Goal: Task Accomplishment & Management: Manage account settings

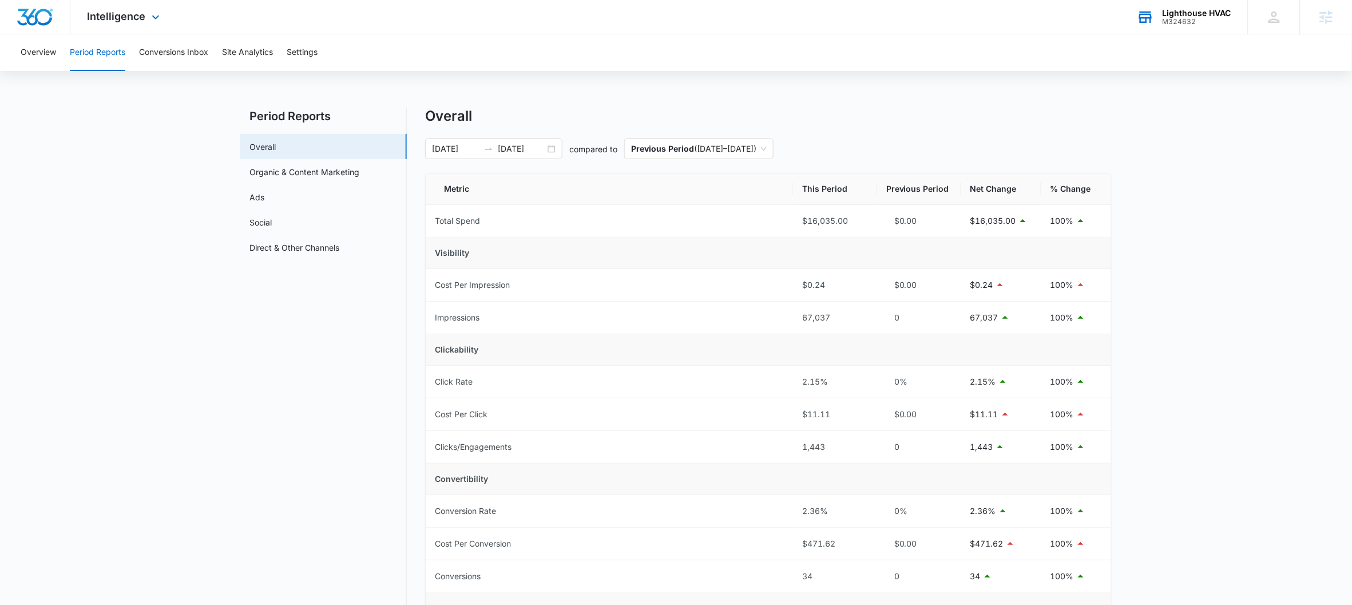
click at [1178, 31] on div "Lighthouse HVAC M324632 Your Accounts View All" at bounding box center [1184, 17] width 128 height 34
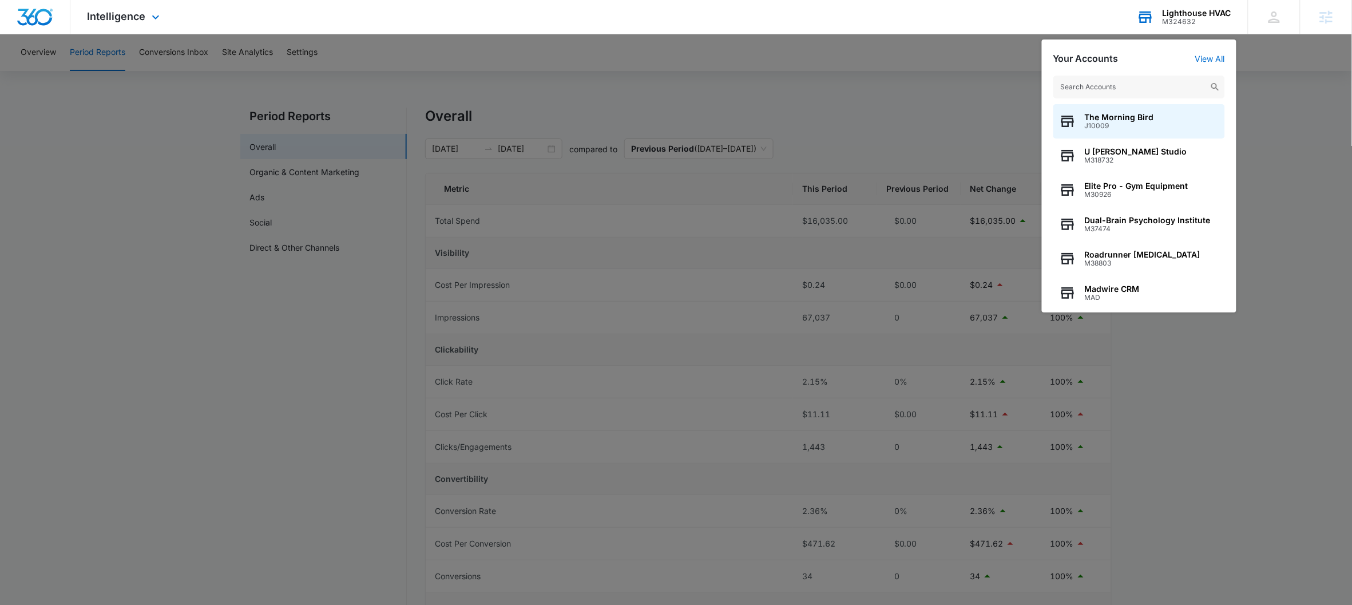
click at [1138, 88] on input "text" at bounding box center [1139, 87] width 172 height 23
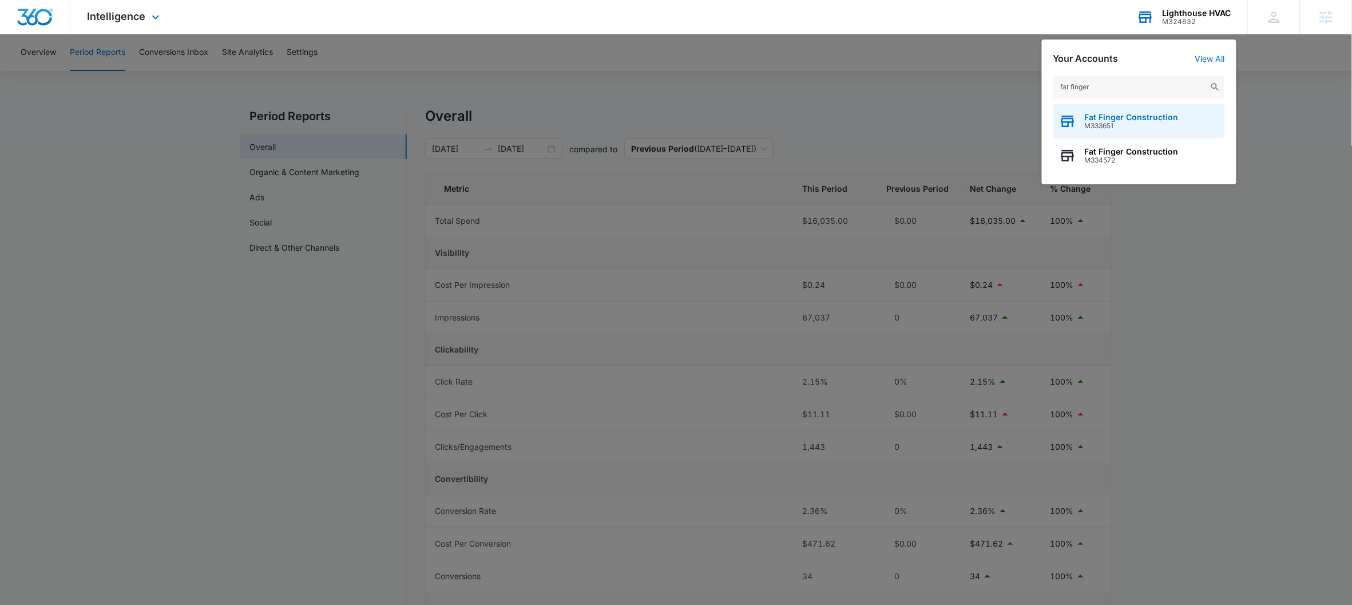
type input "fat finger"
click at [1123, 120] on span "Fat Finger Construction" at bounding box center [1132, 117] width 94 height 9
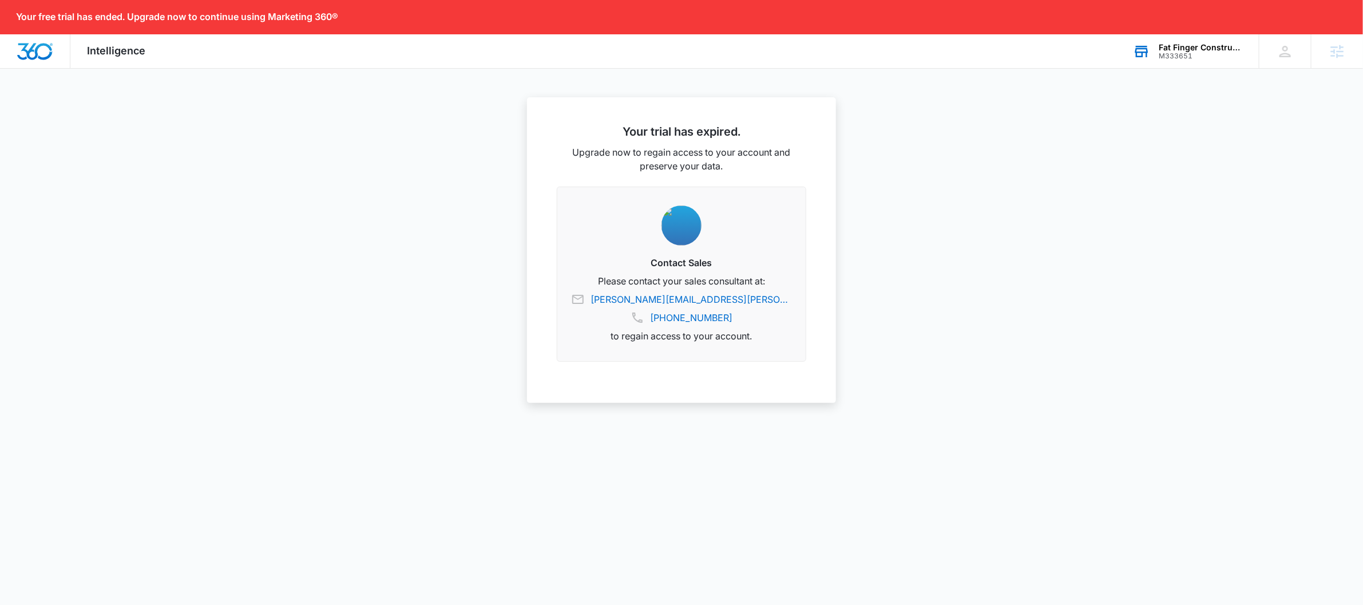
click at [1180, 52] on div "M333651" at bounding box center [1200, 56] width 84 height 8
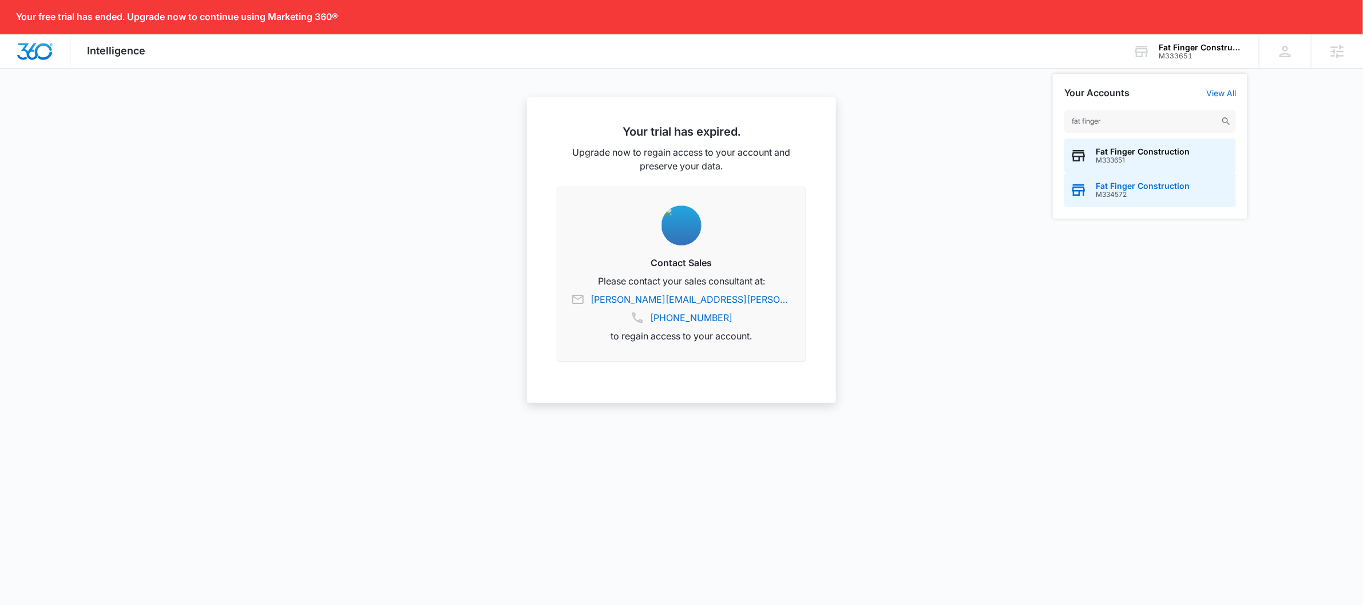
type input "fat finger"
click at [1154, 194] on span "M334572" at bounding box center [1143, 195] width 94 height 8
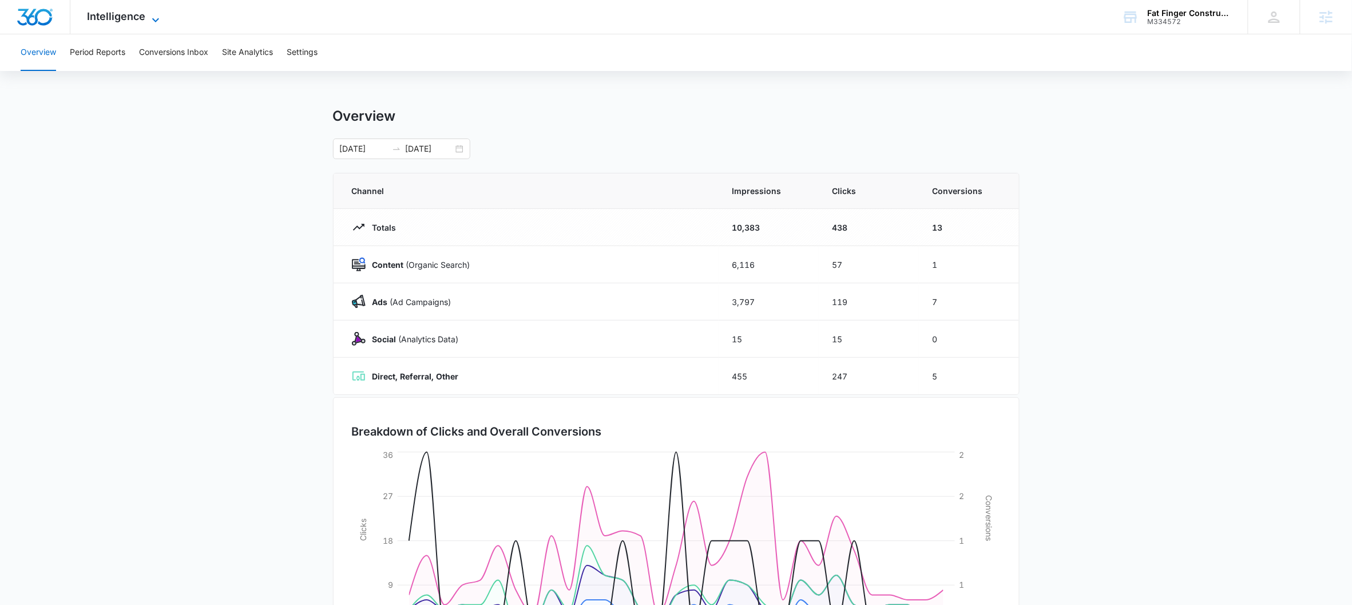
click at [123, 15] on span "Intelligence" at bounding box center [117, 16] width 58 height 12
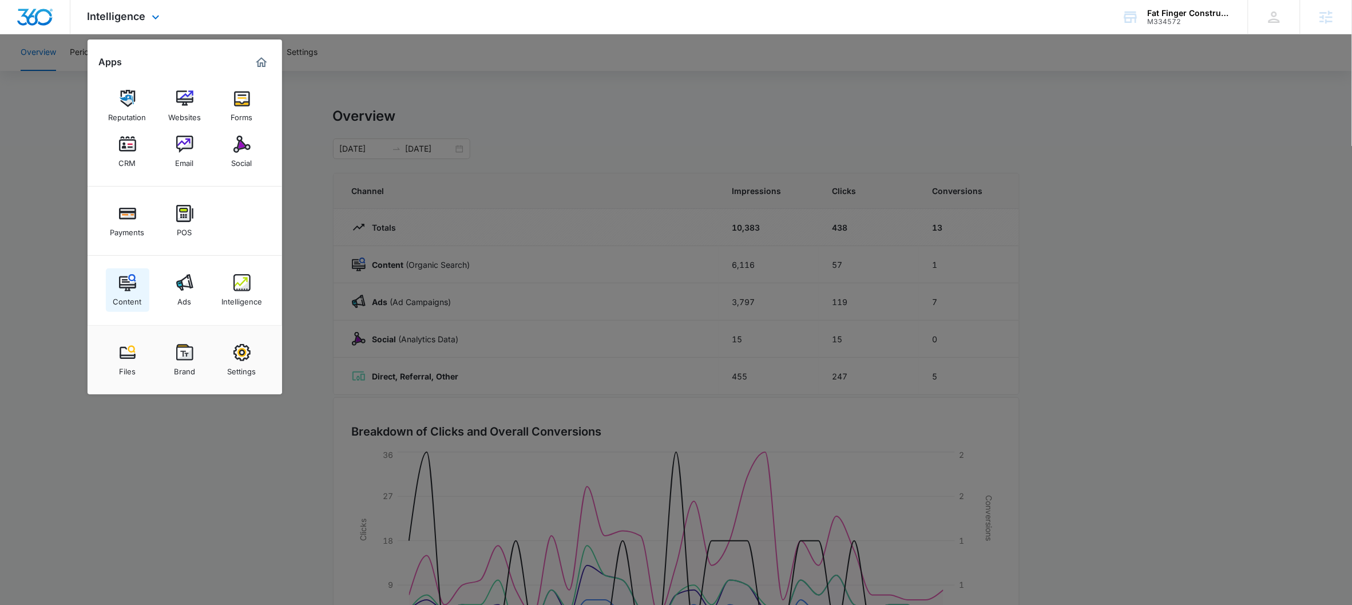
click at [116, 291] on div "Content" at bounding box center [127, 298] width 29 height 15
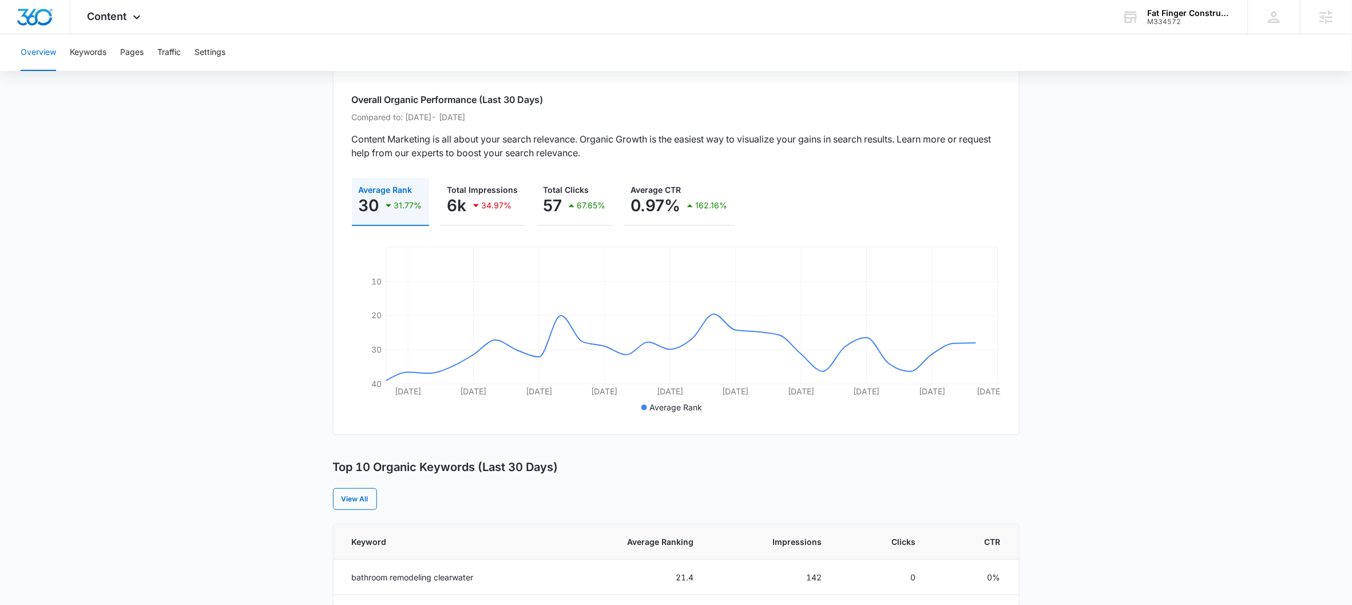
scroll to position [295, 0]
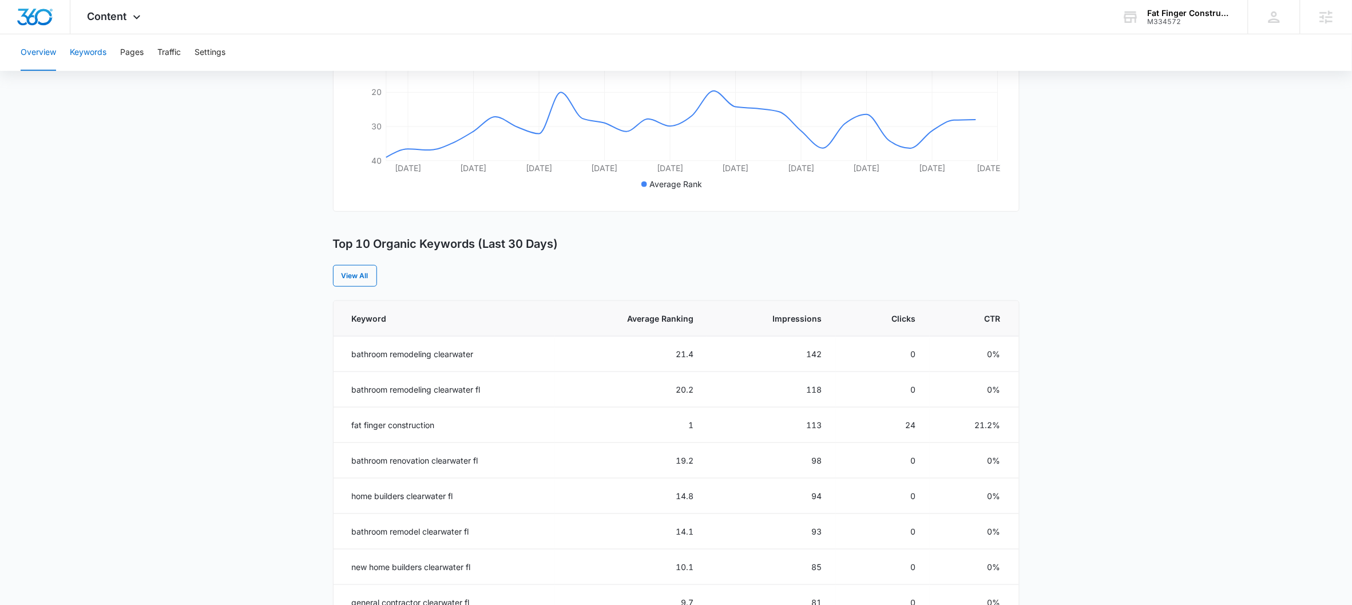
click at [98, 55] on button "Keywords" at bounding box center [88, 52] width 37 height 37
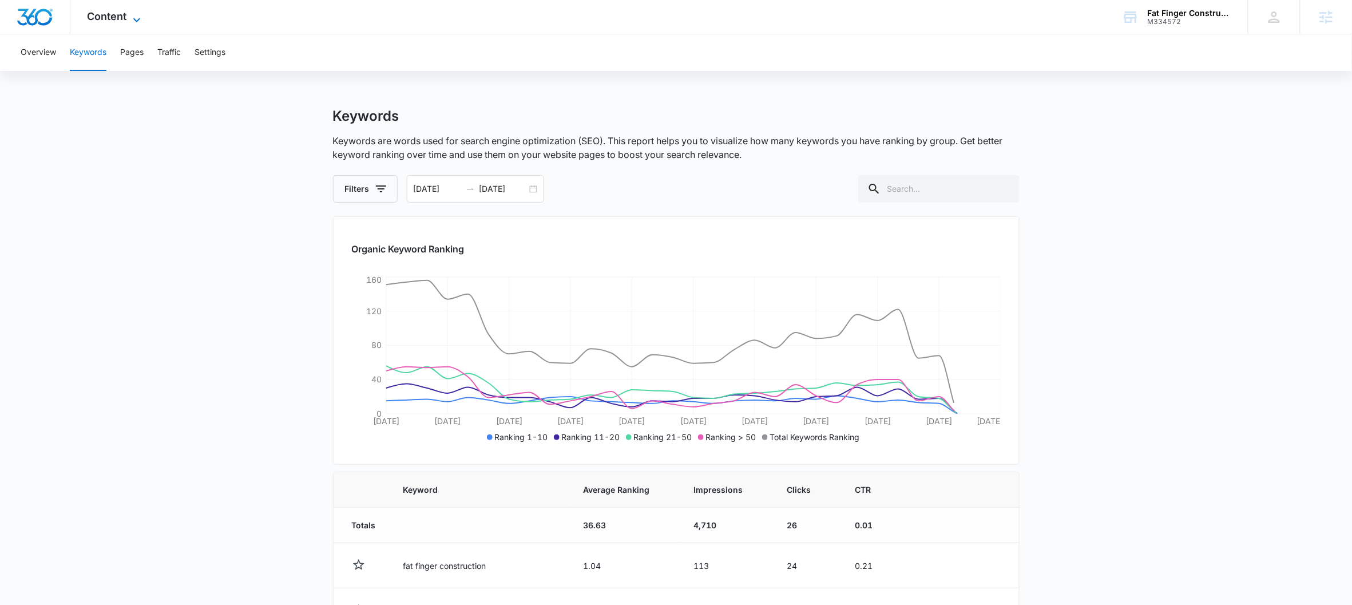
click at [132, 21] on icon at bounding box center [137, 20] width 14 height 14
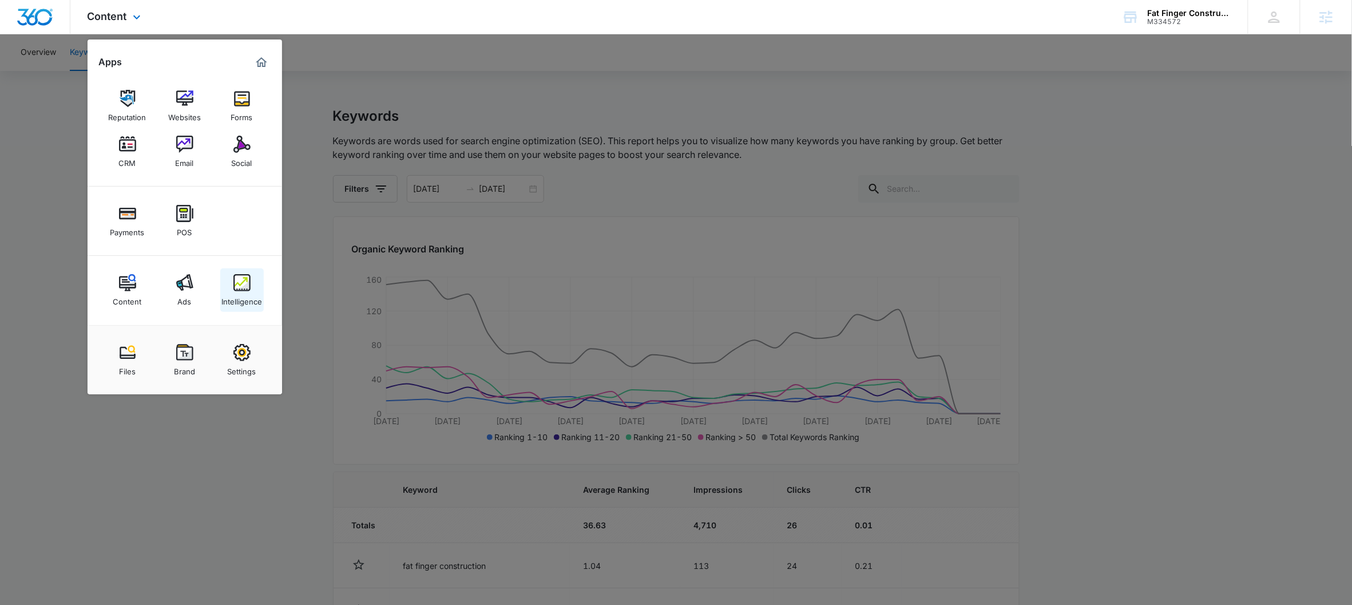
click at [257, 307] on link "Intelligence" at bounding box center [241, 289] width 43 height 43
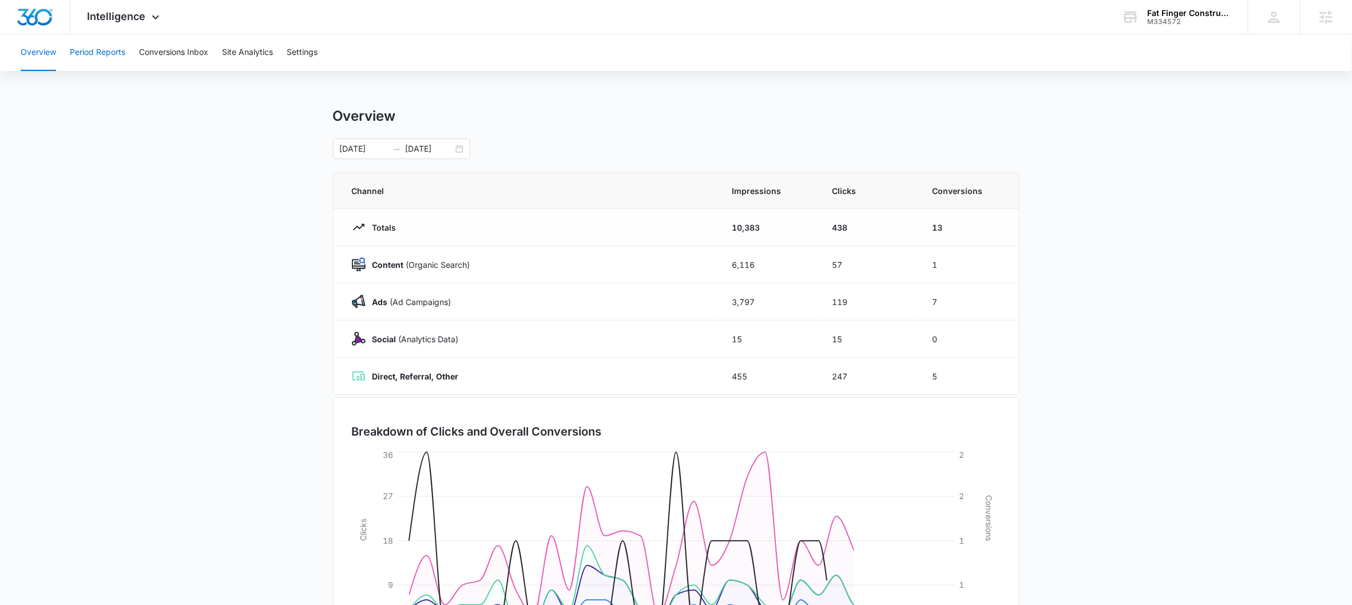
click at [99, 54] on button "Period Reports" at bounding box center [97, 52] width 55 height 37
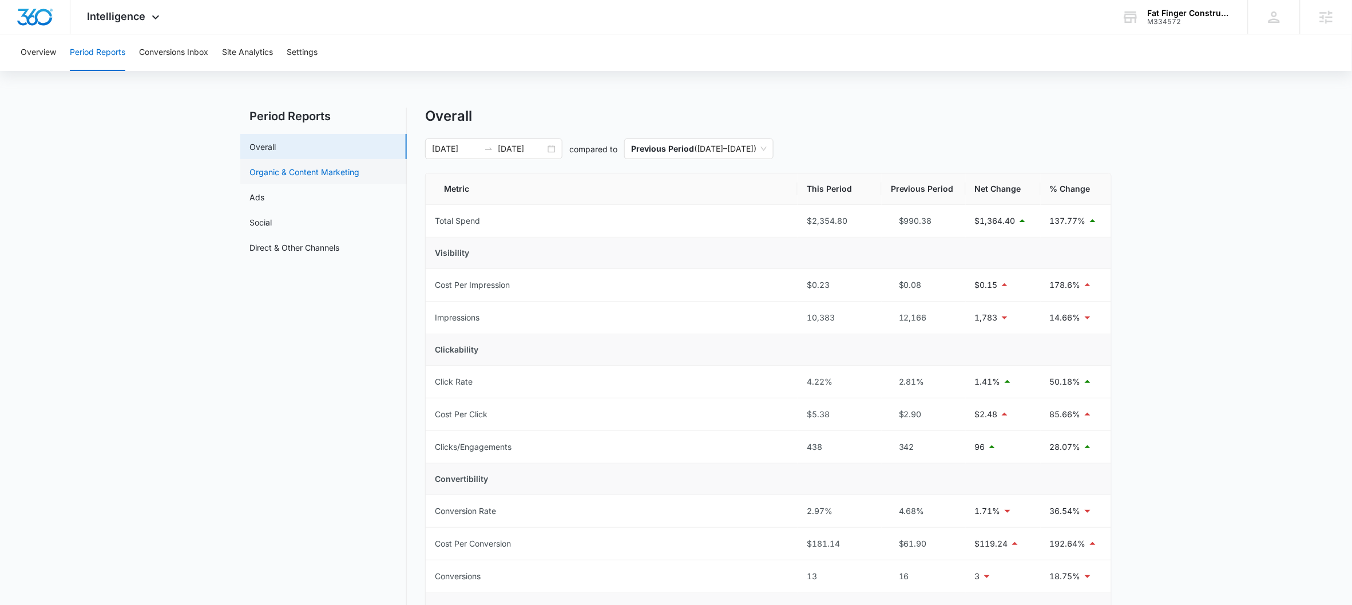
click at [276, 166] on link "Organic & Content Marketing" at bounding box center [304, 172] width 110 height 12
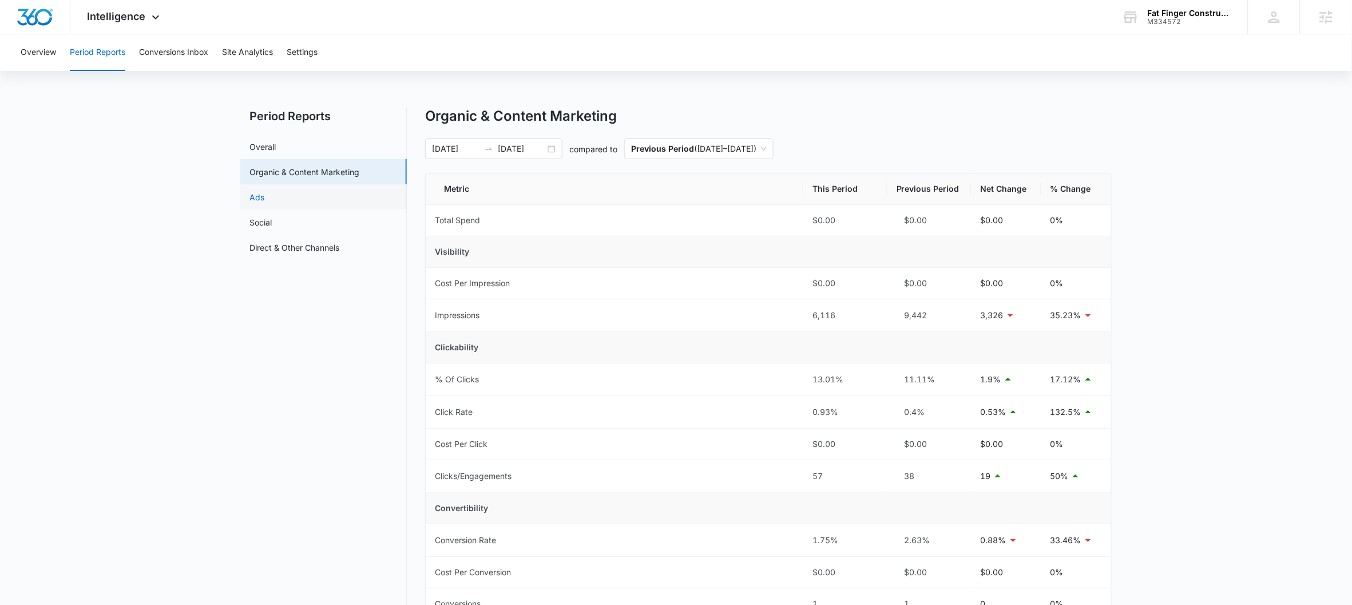
click at [264, 196] on link "Ads" at bounding box center [256, 197] width 15 height 12
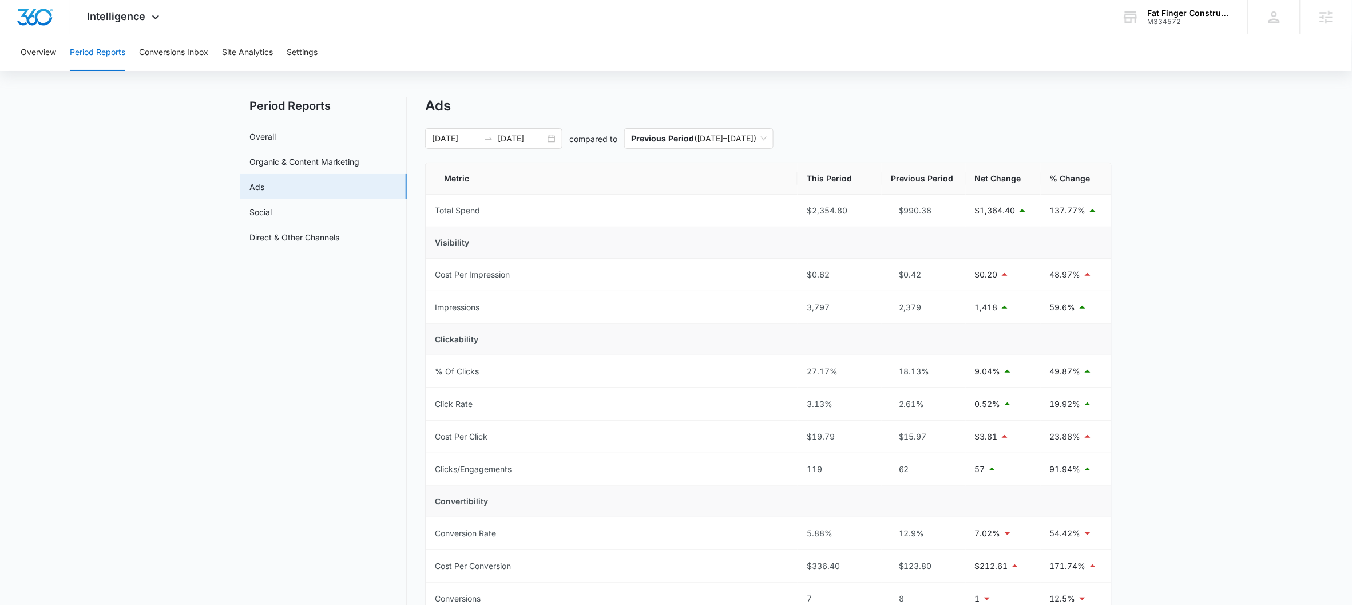
scroll to position [157, 0]
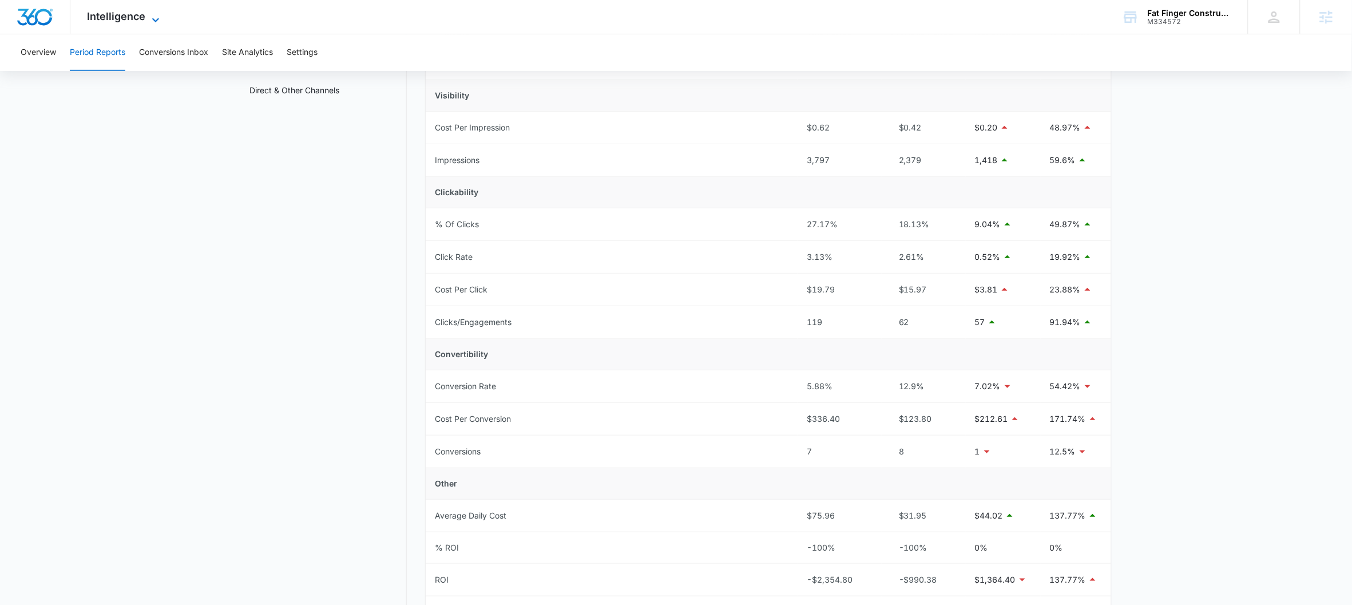
click at [141, 17] on span "Intelligence" at bounding box center [117, 16] width 58 height 12
click at [149, 15] on icon at bounding box center [156, 20] width 14 height 14
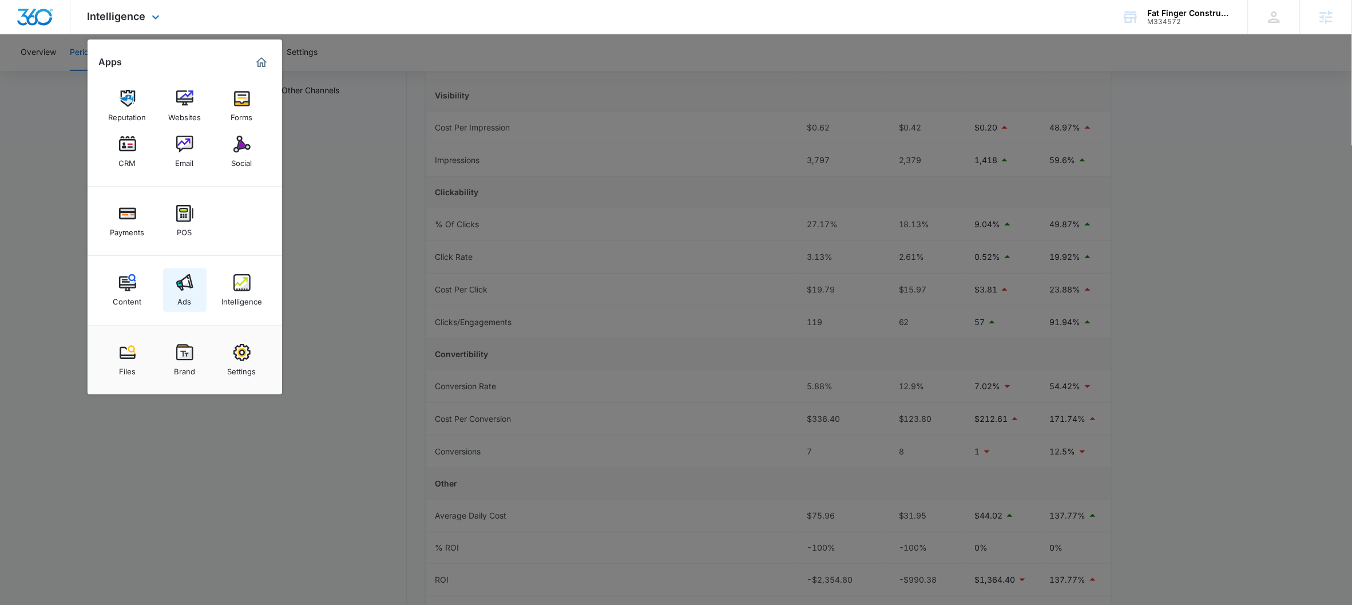
click at [180, 295] on div "Ads" at bounding box center [185, 298] width 14 height 15
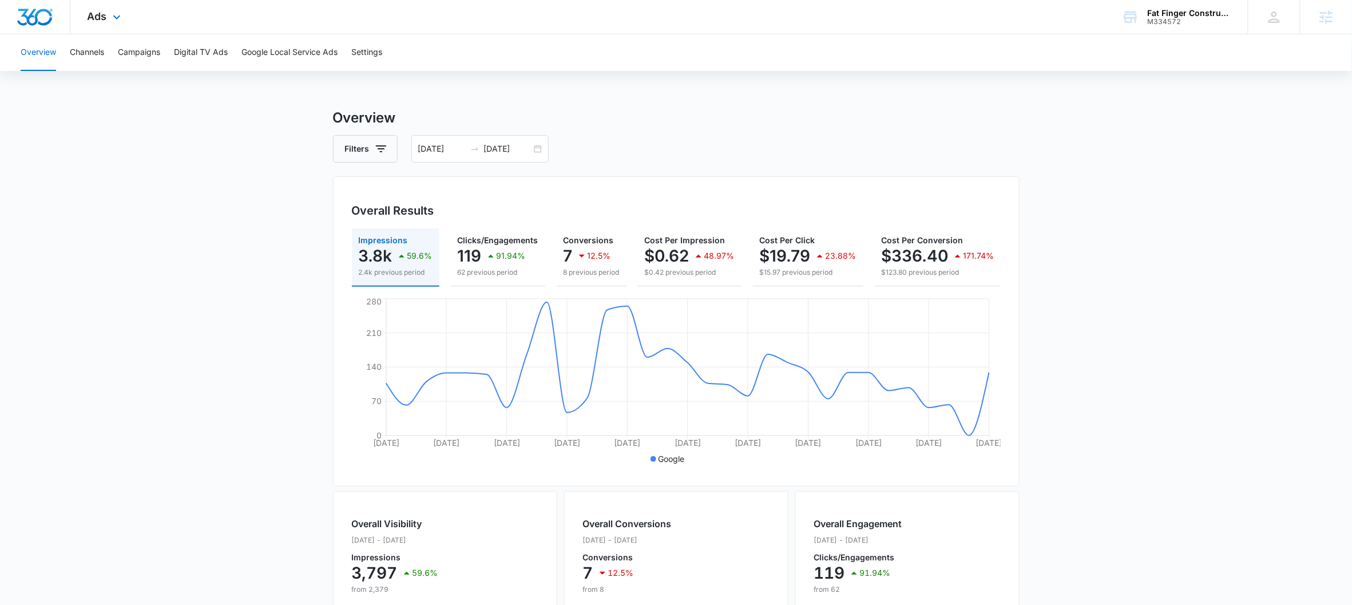
click at [274, 32] on div "Ads Apps Reputation Websites Forms CRM Email Social Payments POS Content Ads In…" at bounding box center [676, 17] width 1352 height 34
click at [273, 44] on button "Google Local Service Ads" at bounding box center [289, 52] width 96 height 37
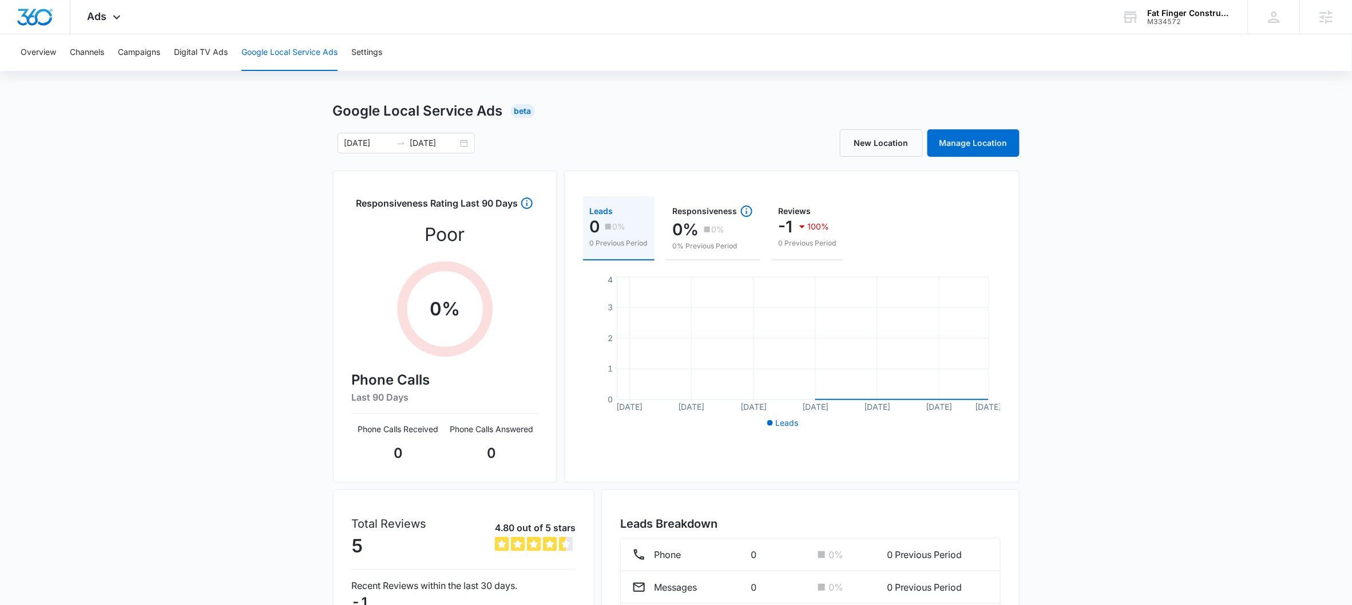
scroll to position [18, 0]
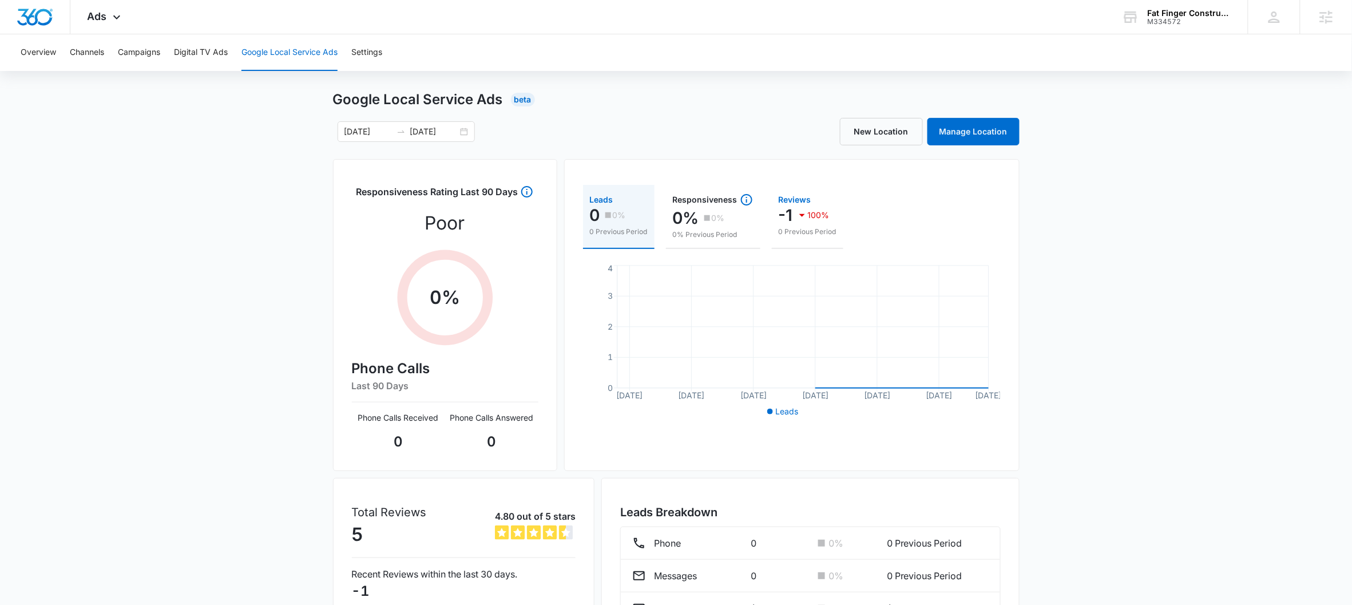
click at [781, 216] on p "-1" at bounding box center [786, 215] width 14 height 18
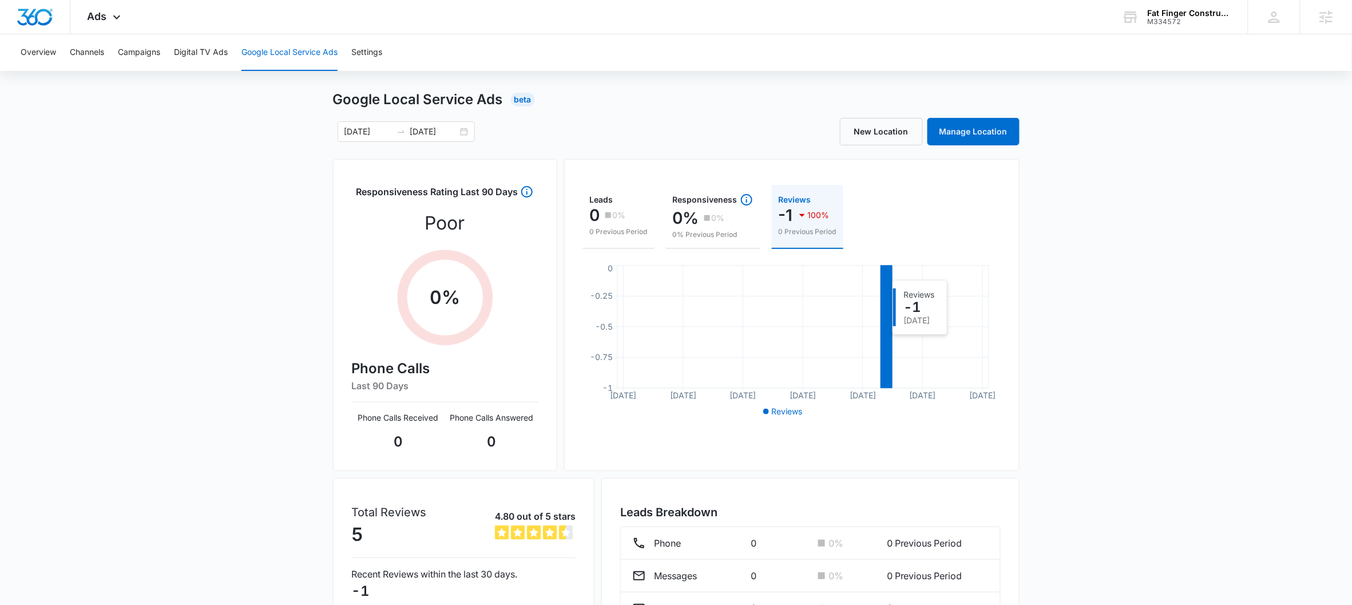
click at [888, 273] on icon at bounding box center [885, 326] width 11 height 122
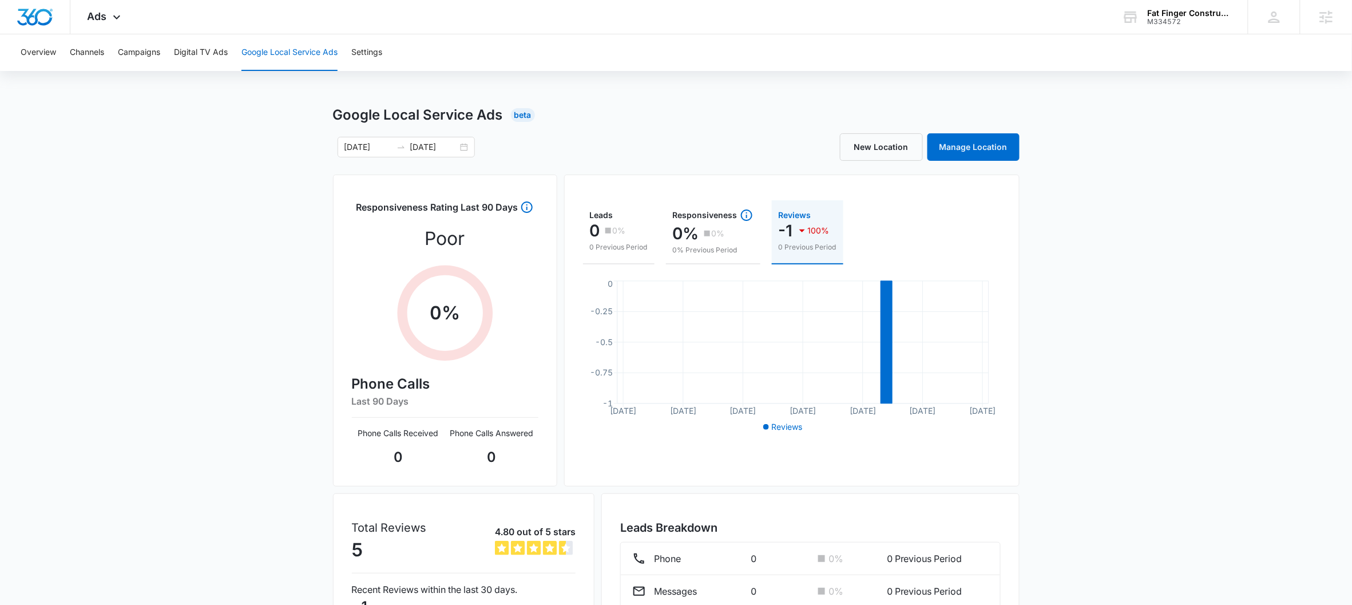
scroll to position [0, 0]
click at [90, 58] on button "Channels" at bounding box center [87, 52] width 34 height 37
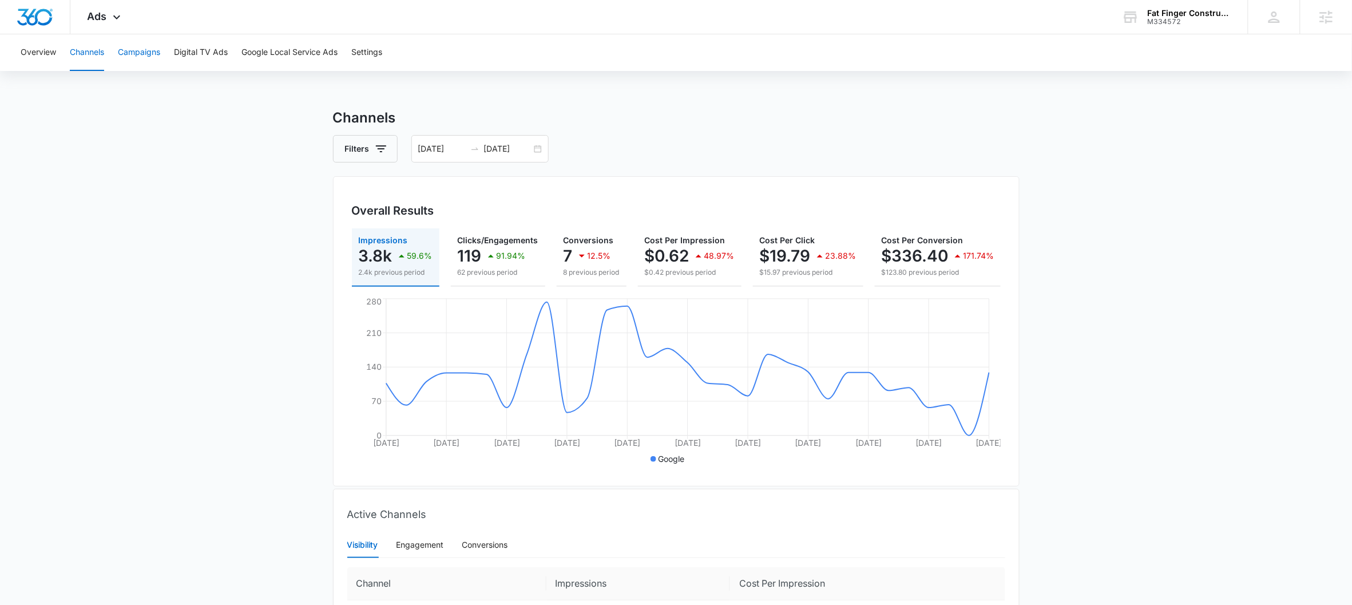
click at [132, 52] on button "Campaigns" at bounding box center [139, 52] width 42 height 37
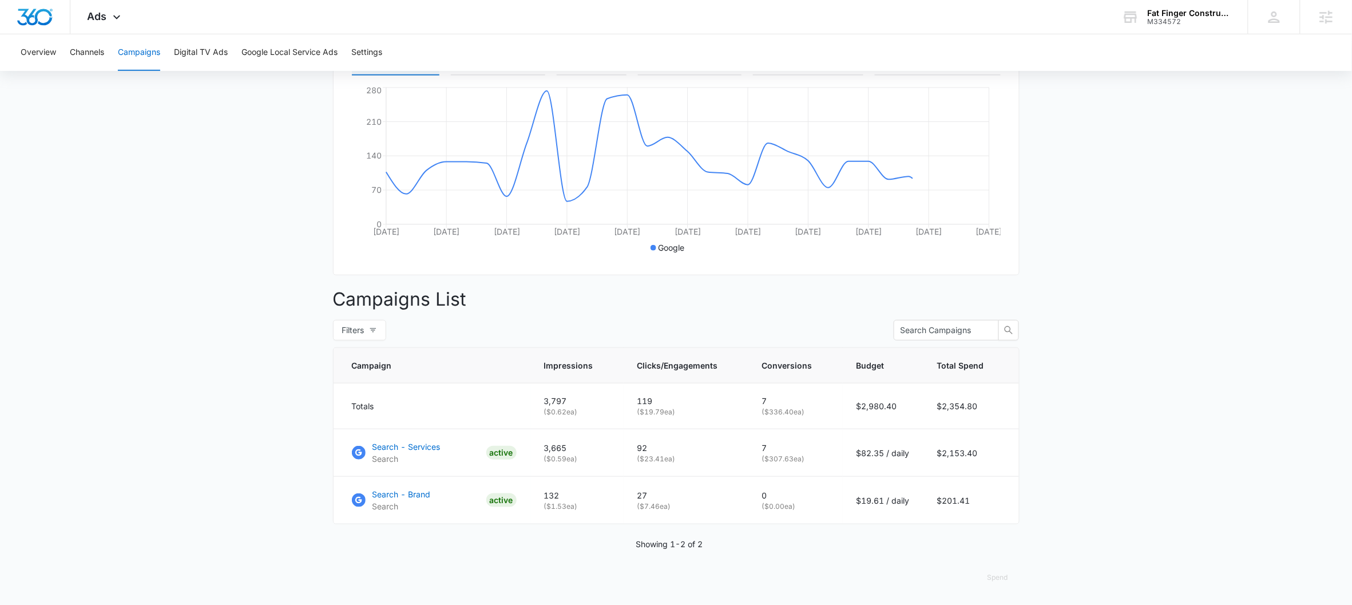
scroll to position [222, 0]
click at [110, 19] on icon at bounding box center [117, 20] width 14 height 14
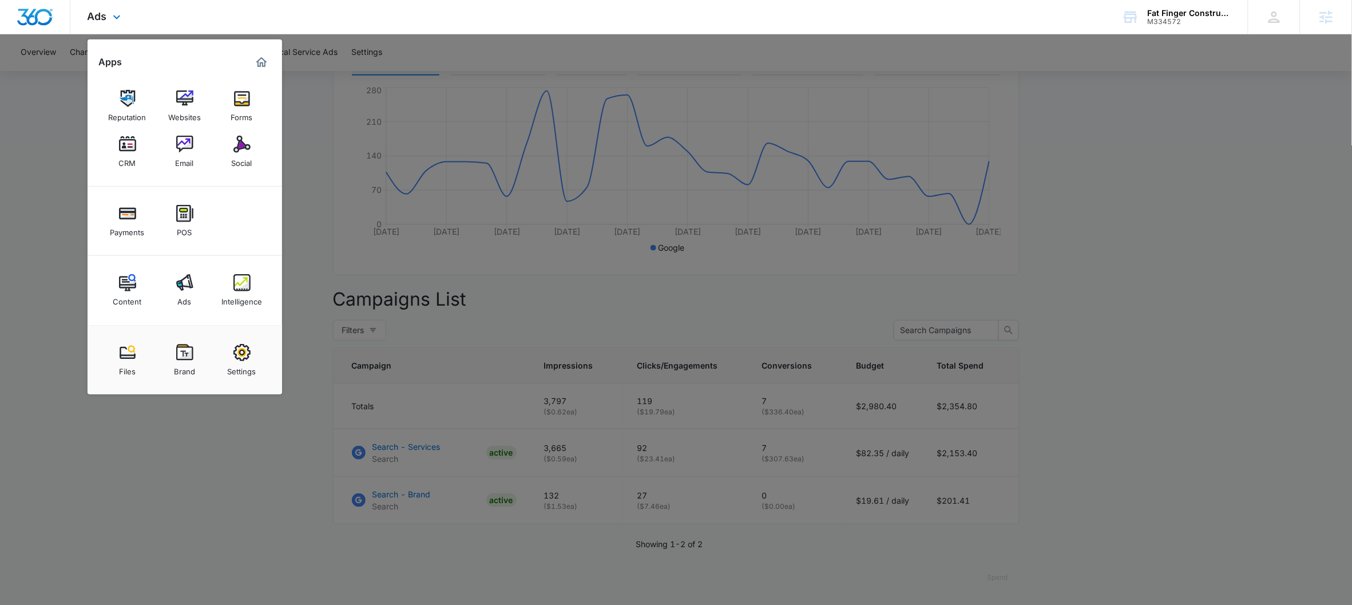
click at [219, 287] on div "Content Ads Intelligence" at bounding box center [185, 290] width 195 height 69
click at [257, 280] on link "Intelligence" at bounding box center [241, 289] width 43 height 43
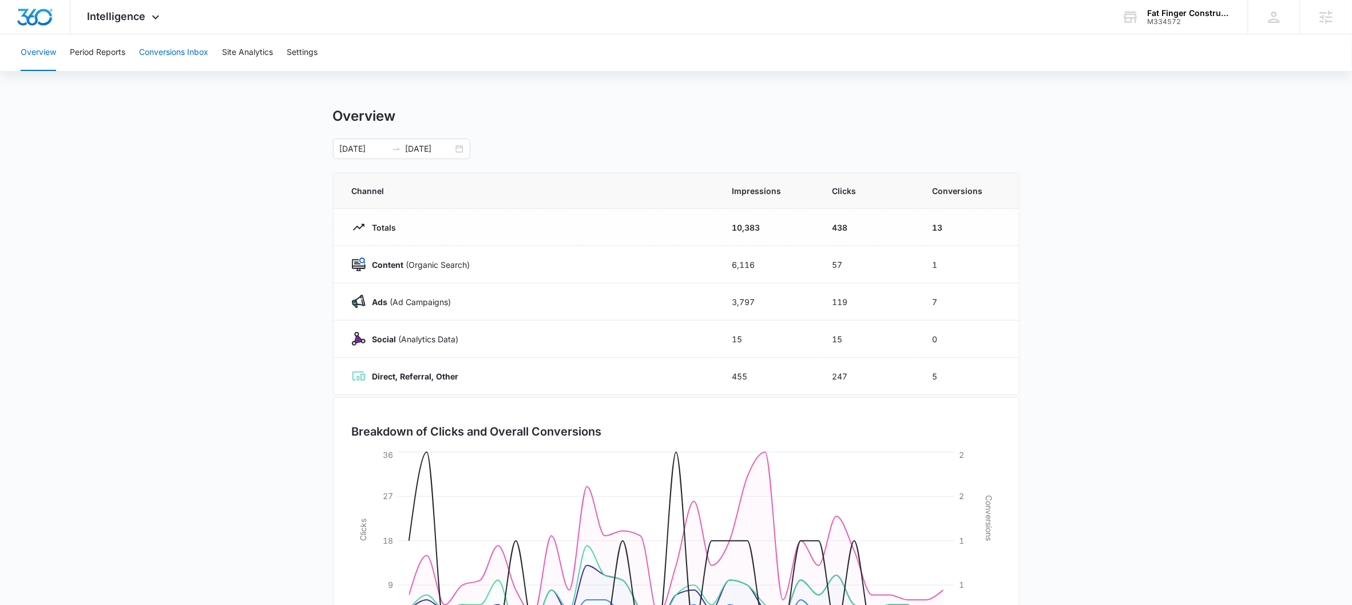
click at [169, 54] on button "Conversions Inbox" at bounding box center [173, 52] width 69 height 37
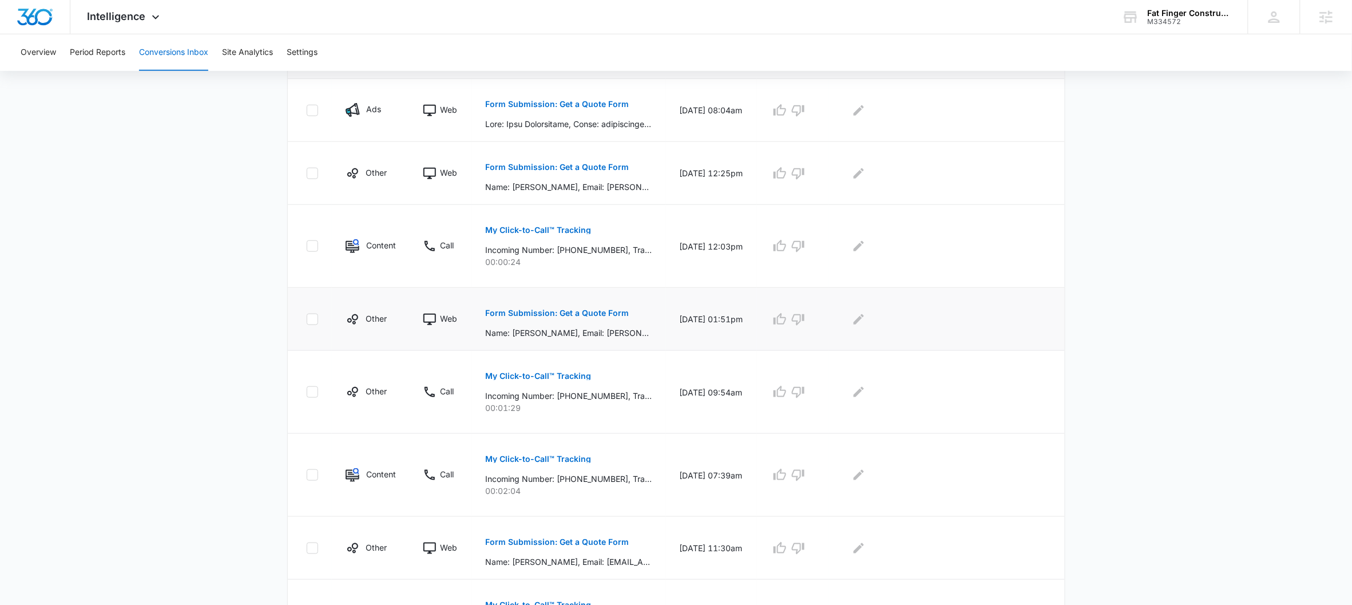
scroll to position [542, 0]
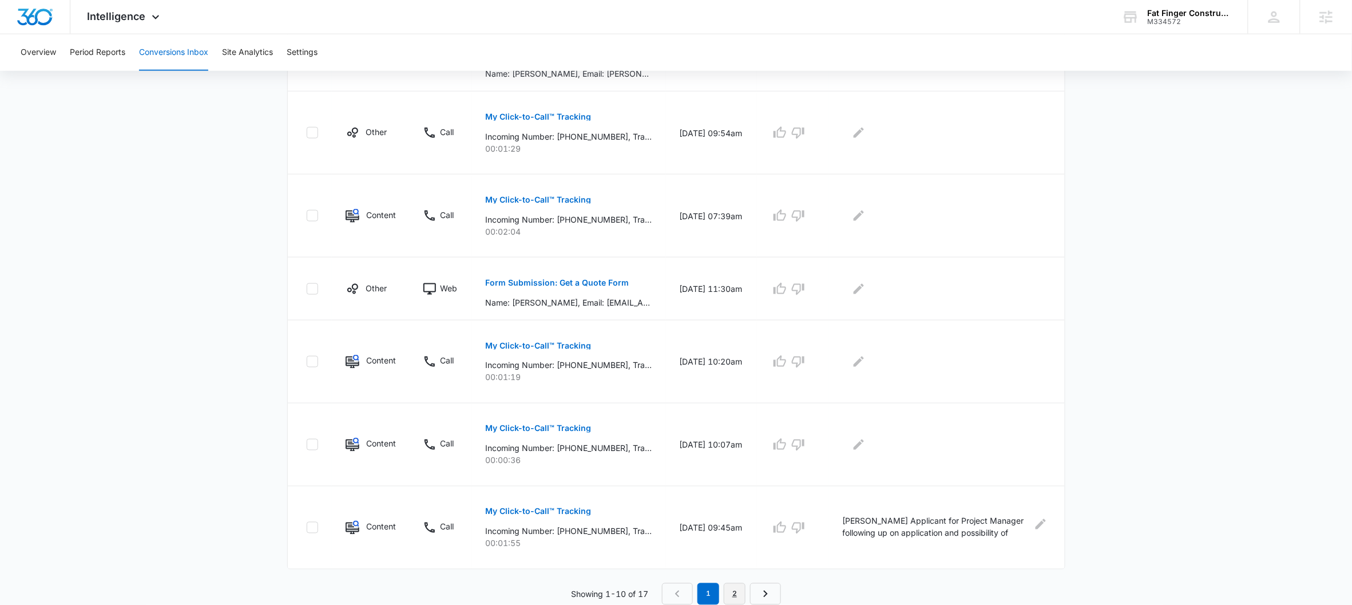
click at [737, 597] on link "2" at bounding box center [735, 594] width 22 height 22
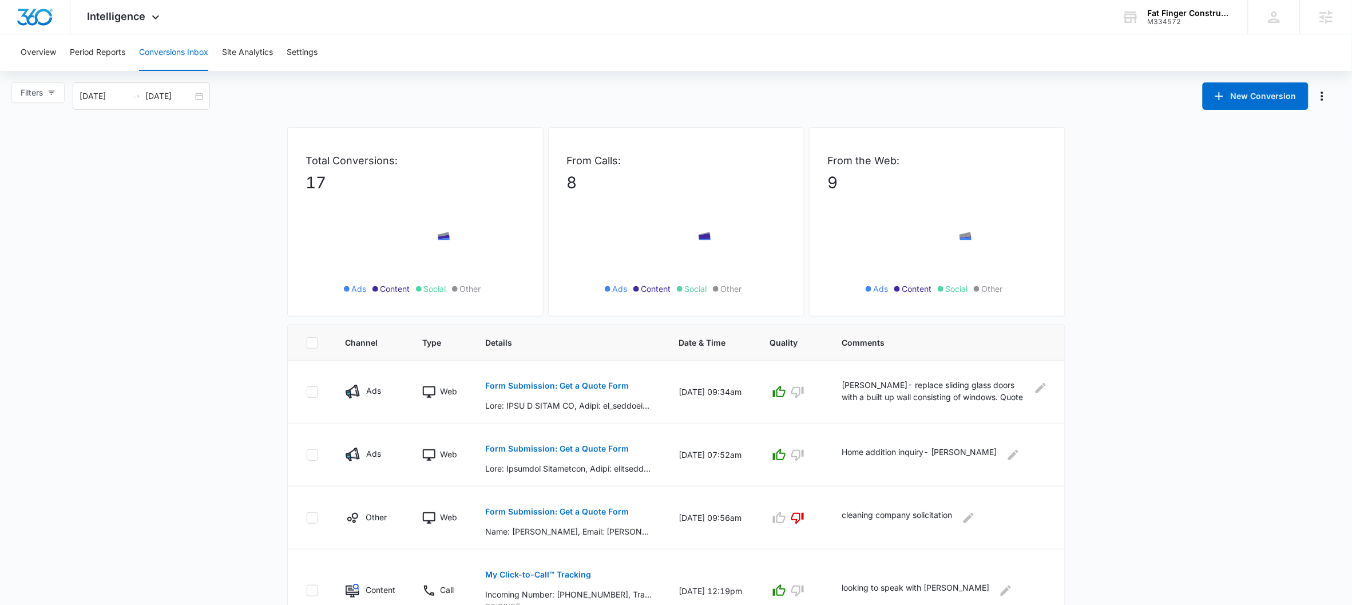
scroll to position [273, 0]
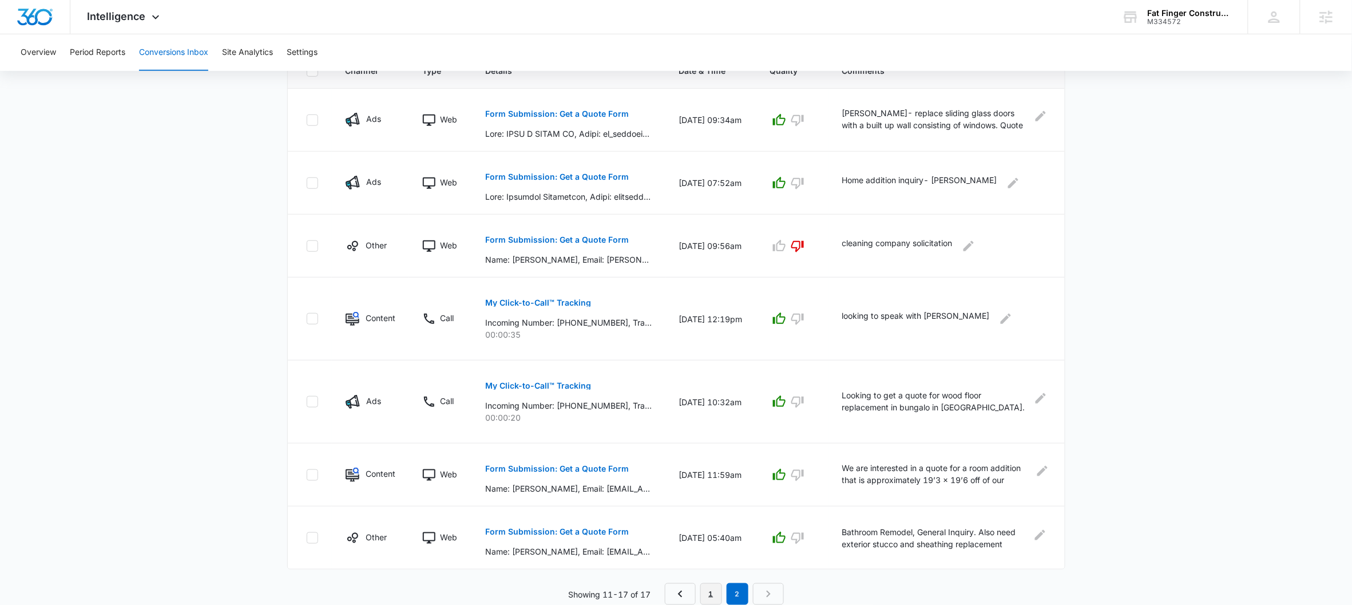
click at [713, 594] on link "1" at bounding box center [711, 594] width 22 height 22
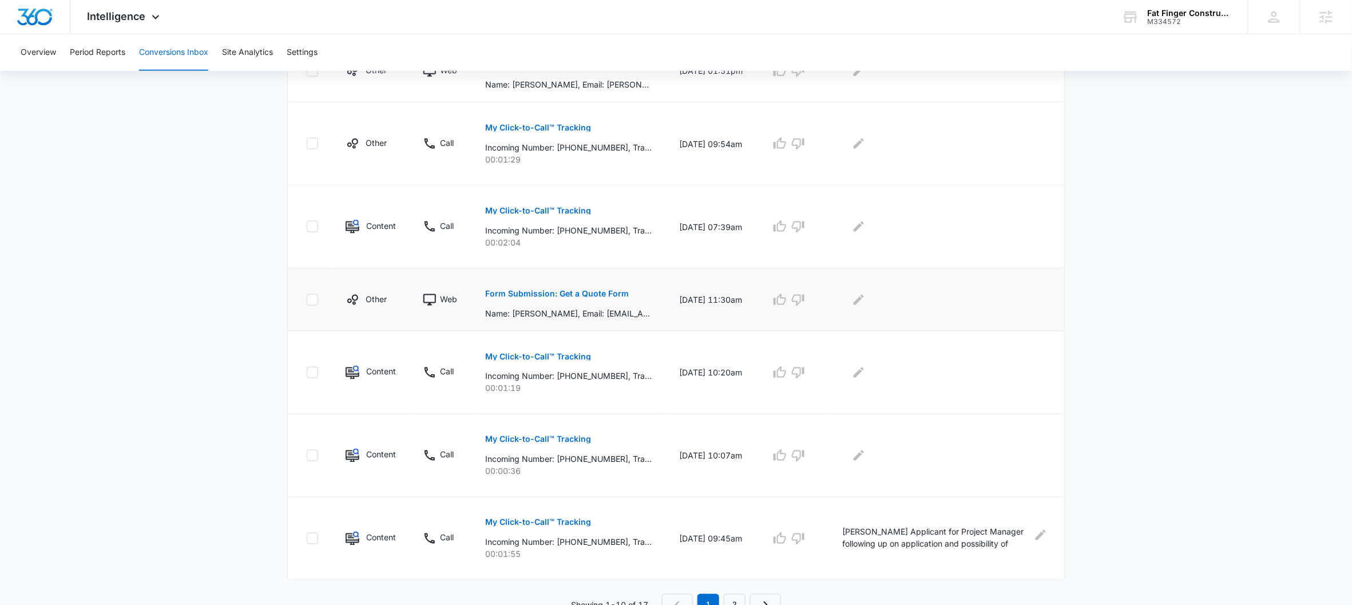
scroll to position [529, 0]
click at [553, 291] on p "Form Submission: Get a Quote Form" at bounding box center [558, 294] width 144 height 8
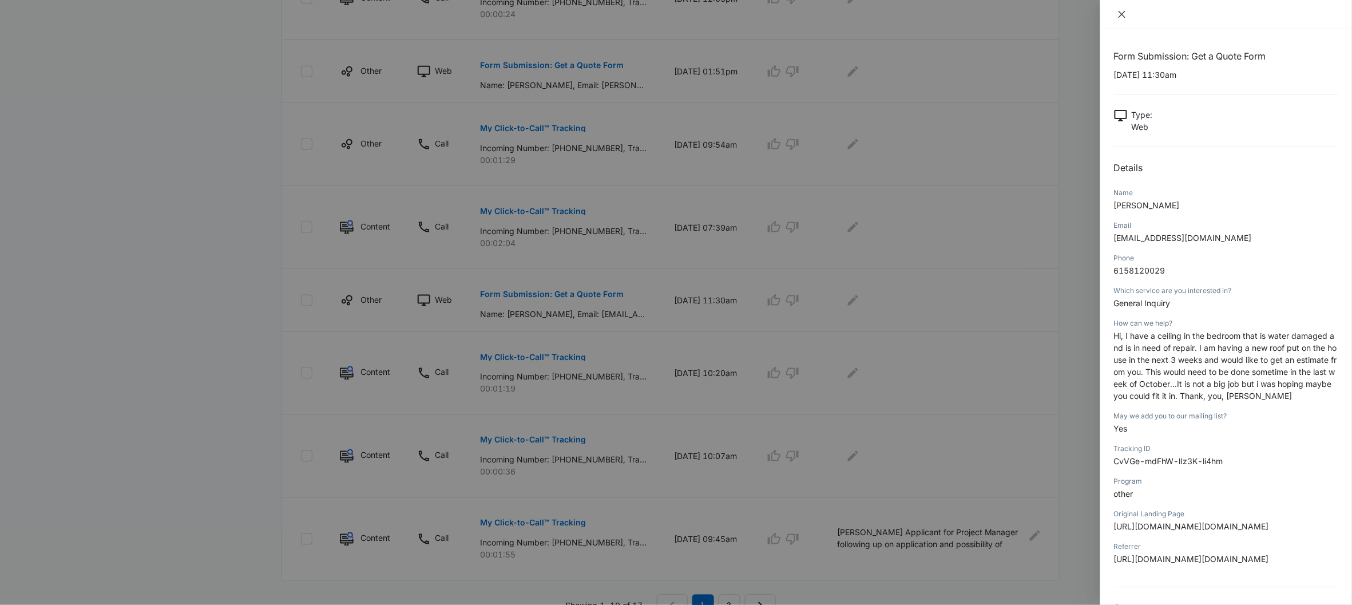
click at [1124, 18] on icon "close" at bounding box center [1121, 14] width 9 height 9
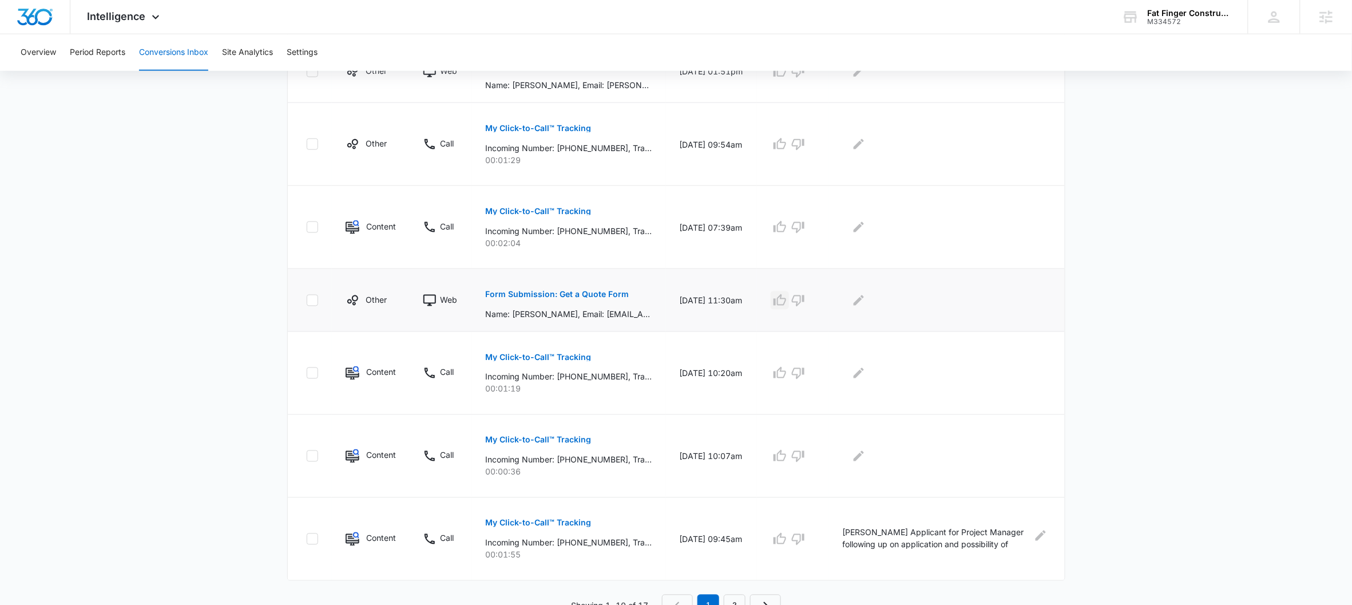
click at [781, 300] on icon "button" at bounding box center [779, 299] width 13 height 11
click at [864, 303] on icon "Edit Comments" at bounding box center [859, 300] width 10 height 10
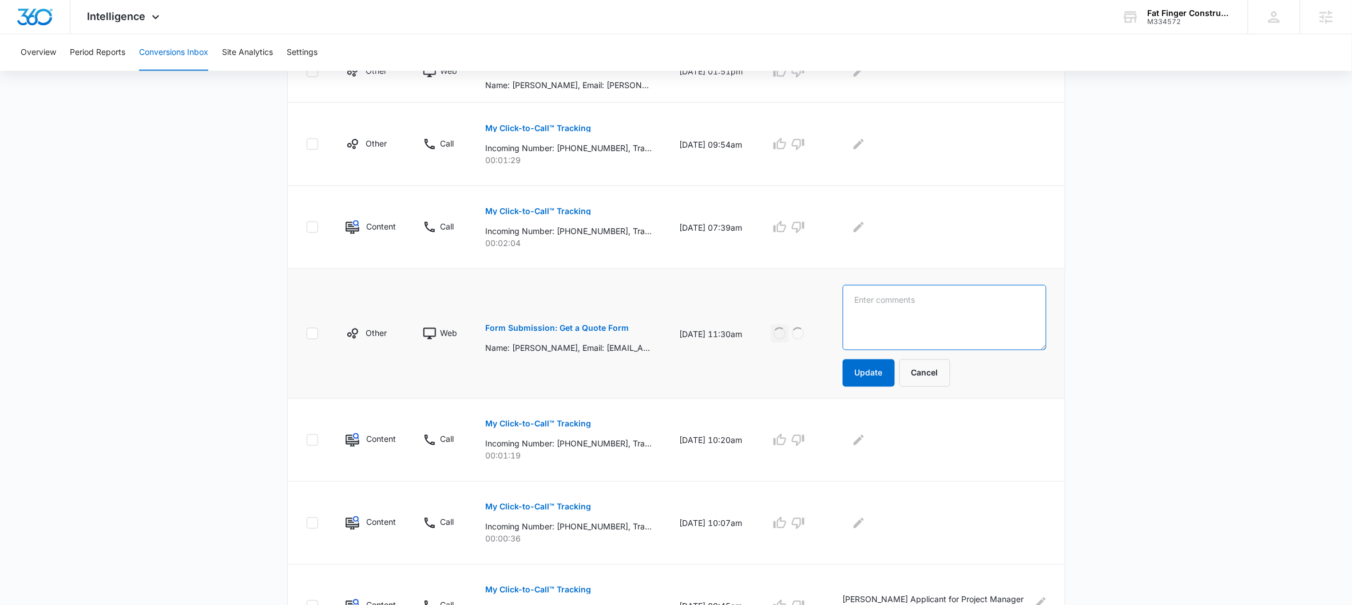
click at [905, 296] on textarea at bounding box center [945, 317] width 204 height 65
click at [863, 300] on textarea "Roof and Leak" at bounding box center [945, 317] width 204 height 65
click at [979, 299] on textarea "New Roof and Leak" at bounding box center [945, 317] width 204 height 65
type textarea "New Roof and Leak inquiry"
click at [874, 374] on button "Update" at bounding box center [869, 372] width 52 height 27
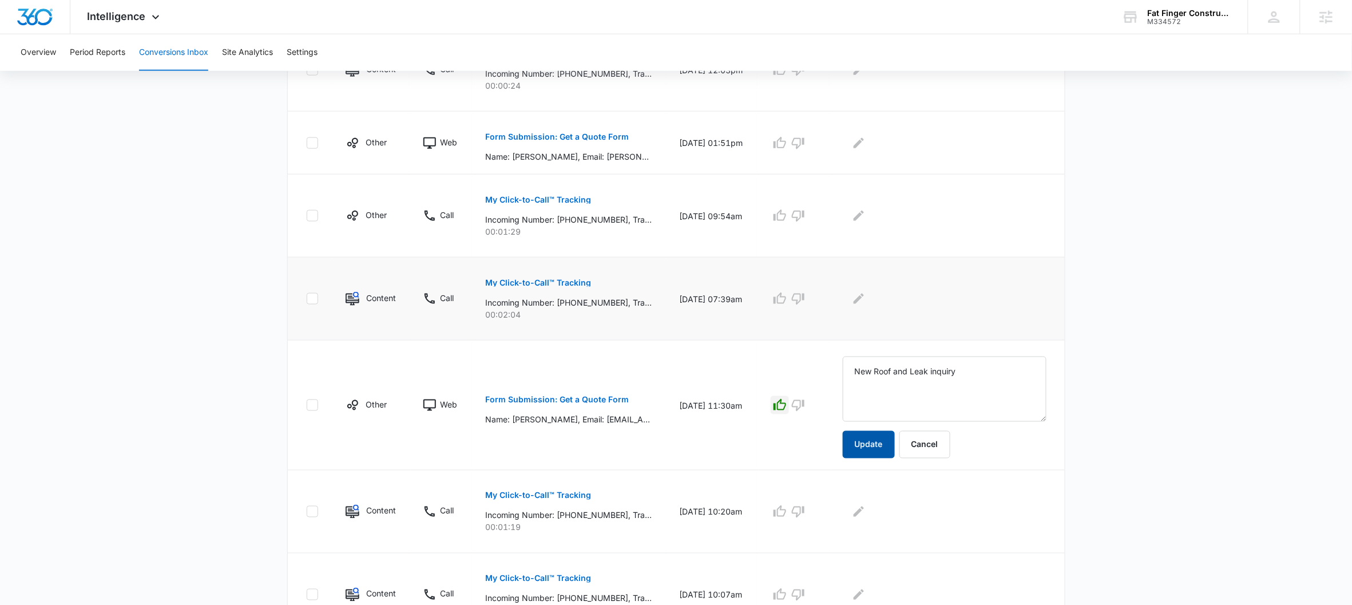
scroll to position [450, 0]
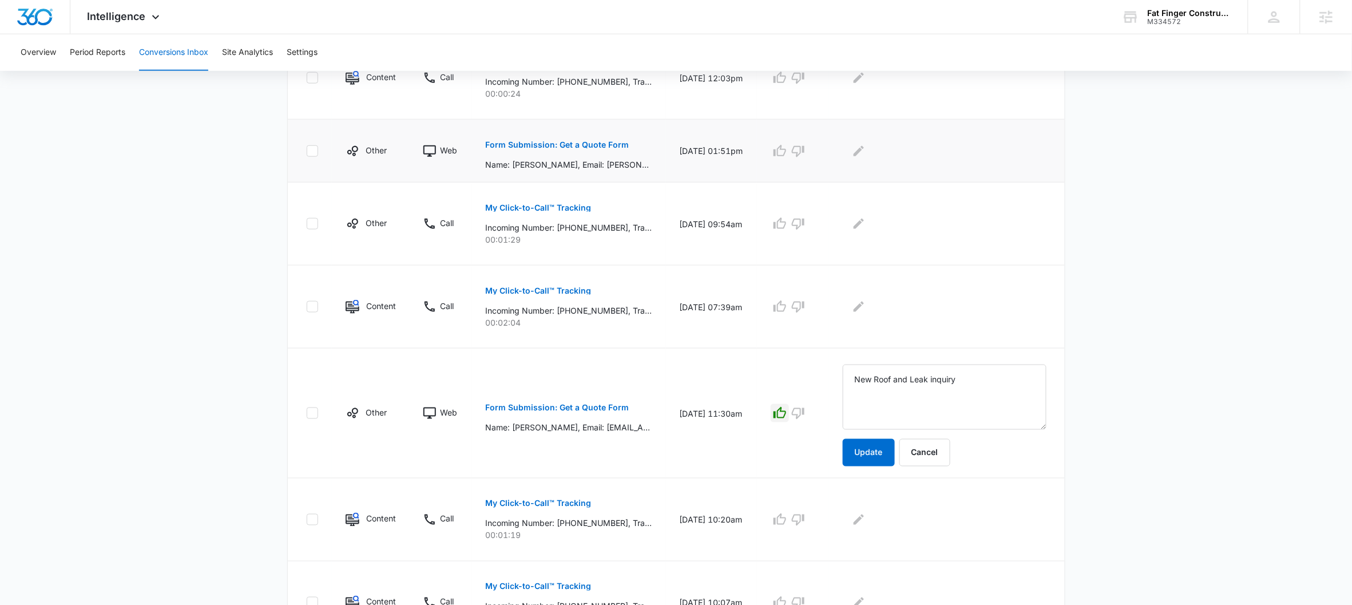
click at [553, 140] on button "Form Submission: Get a Quote Form" at bounding box center [558, 144] width 144 height 27
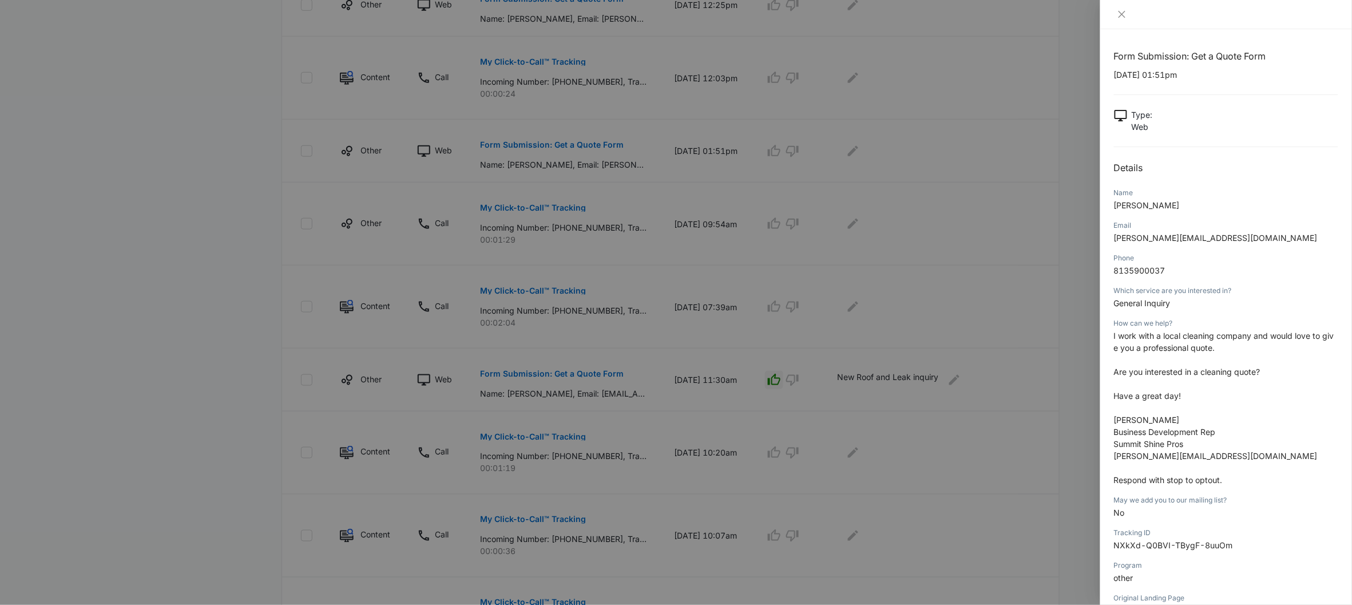
click at [1126, 21] on div at bounding box center [1226, 14] width 252 height 29
click at [1124, 15] on icon "close" at bounding box center [1121, 14] width 7 height 7
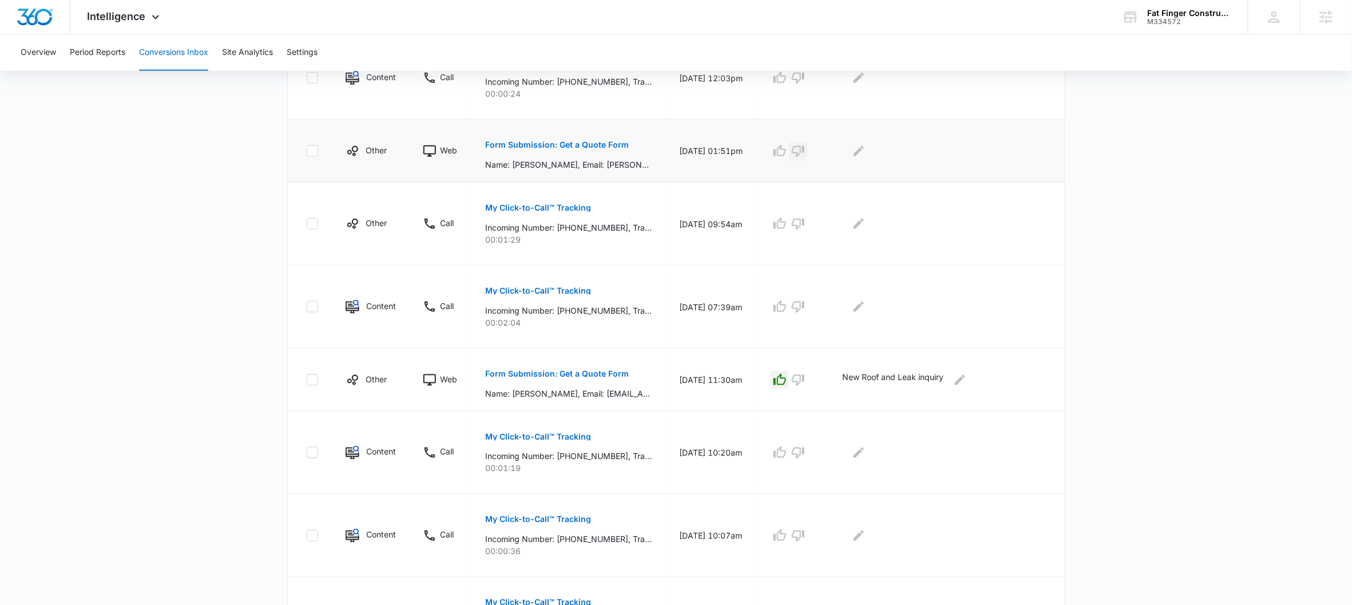
click at [805, 152] on icon "button" at bounding box center [798, 151] width 14 height 14
click at [868, 154] on button "Edit Comments" at bounding box center [859, 151] width 18 height 18
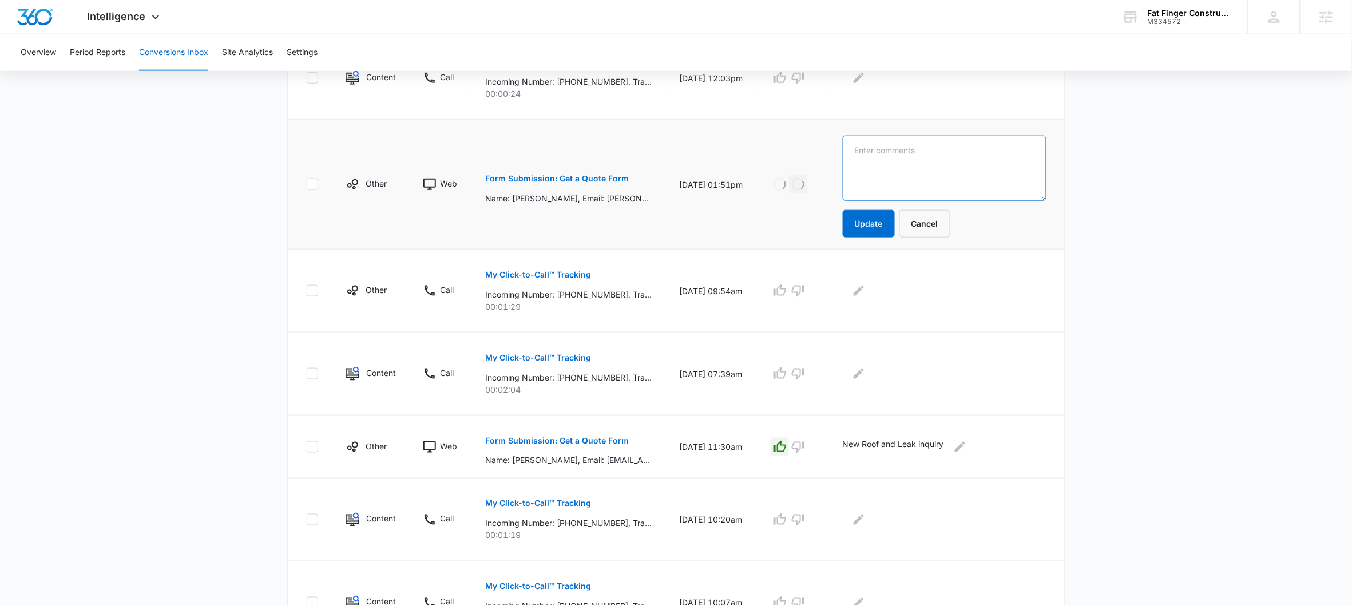
click at [874, 154] on textarea at bounding box center [945, 168] width 204 height 65
type textarea "Cleaning solicitation"
click at [869, 223] on button "Update" at bounding box center [869, 223] width 52 height 27
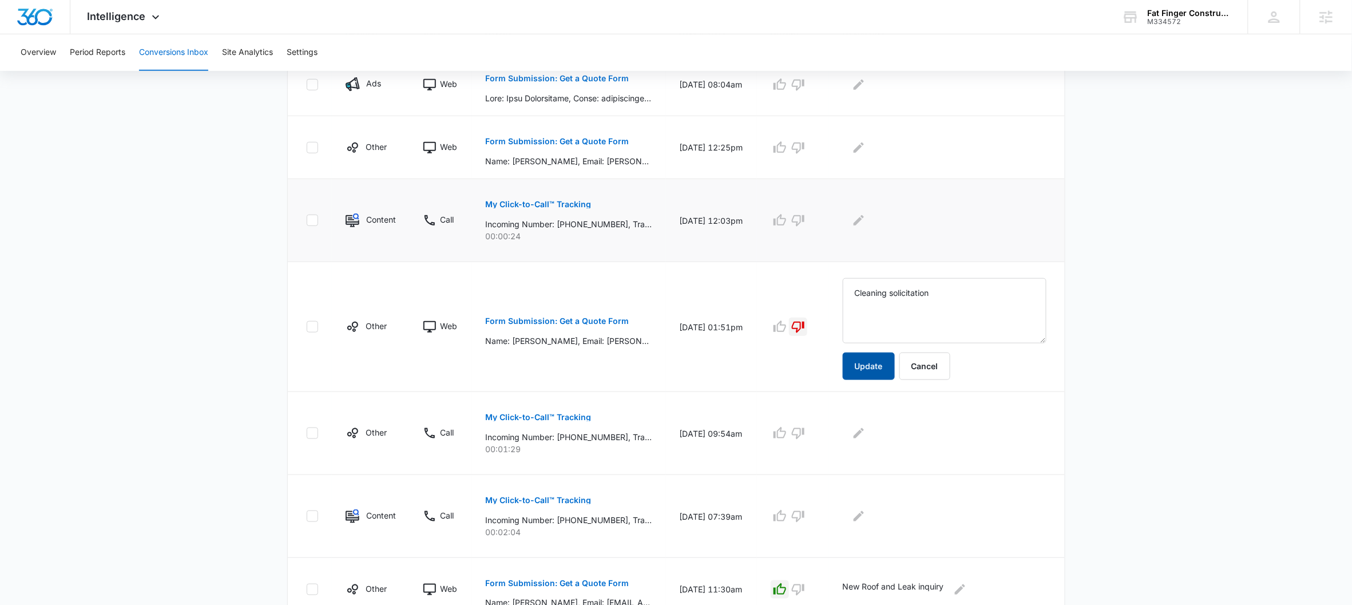
scroll to position [295, 0]
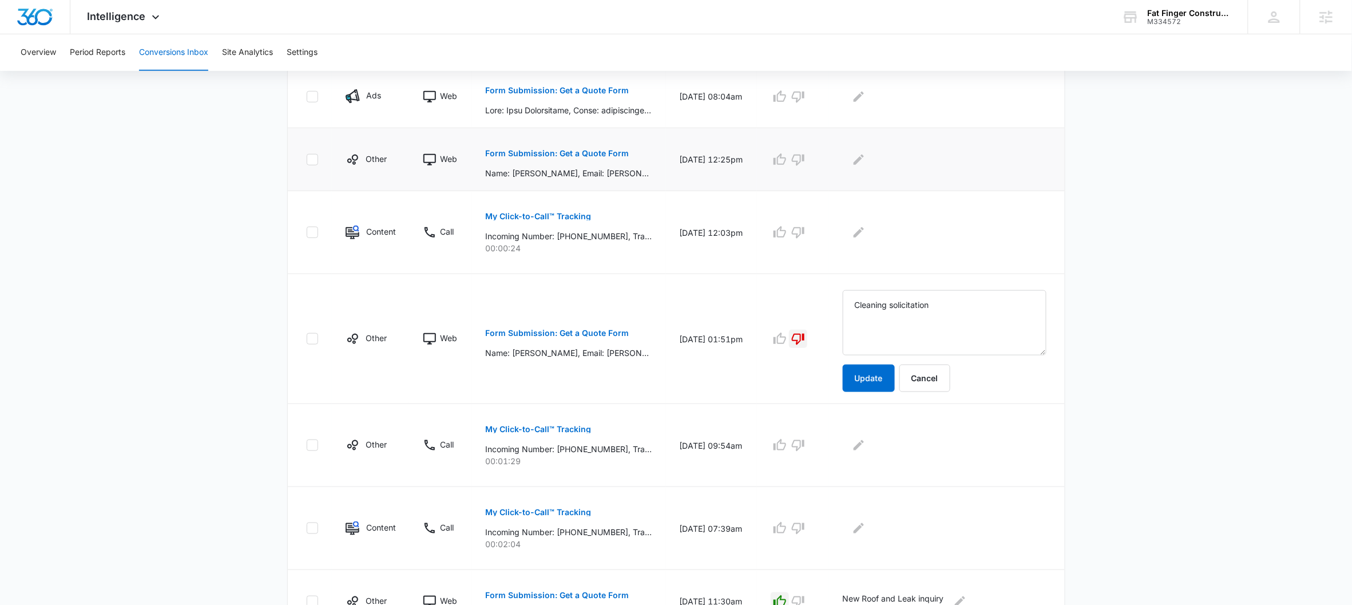
click at [566, 157] on p "Form Submission: Get a Quote Form" at bounding box center [558, 153] width 144 height 8
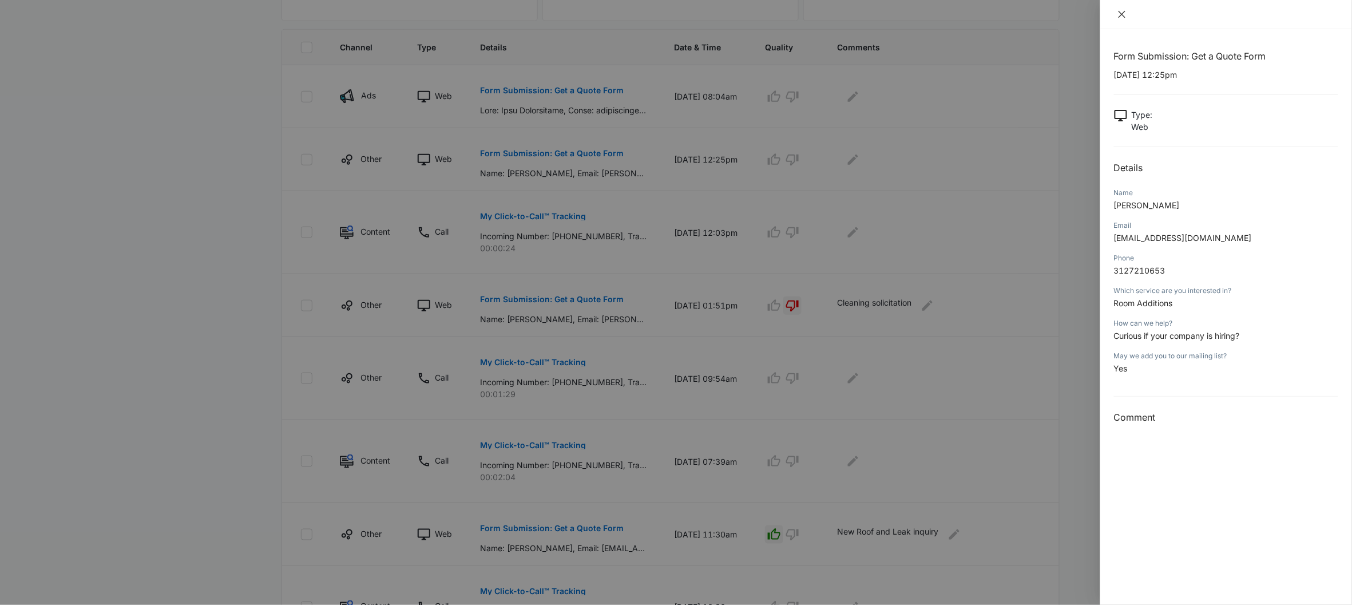
click at [1122, 13] on icon "close" at bounding box center [1121, 14] width 7 height 7
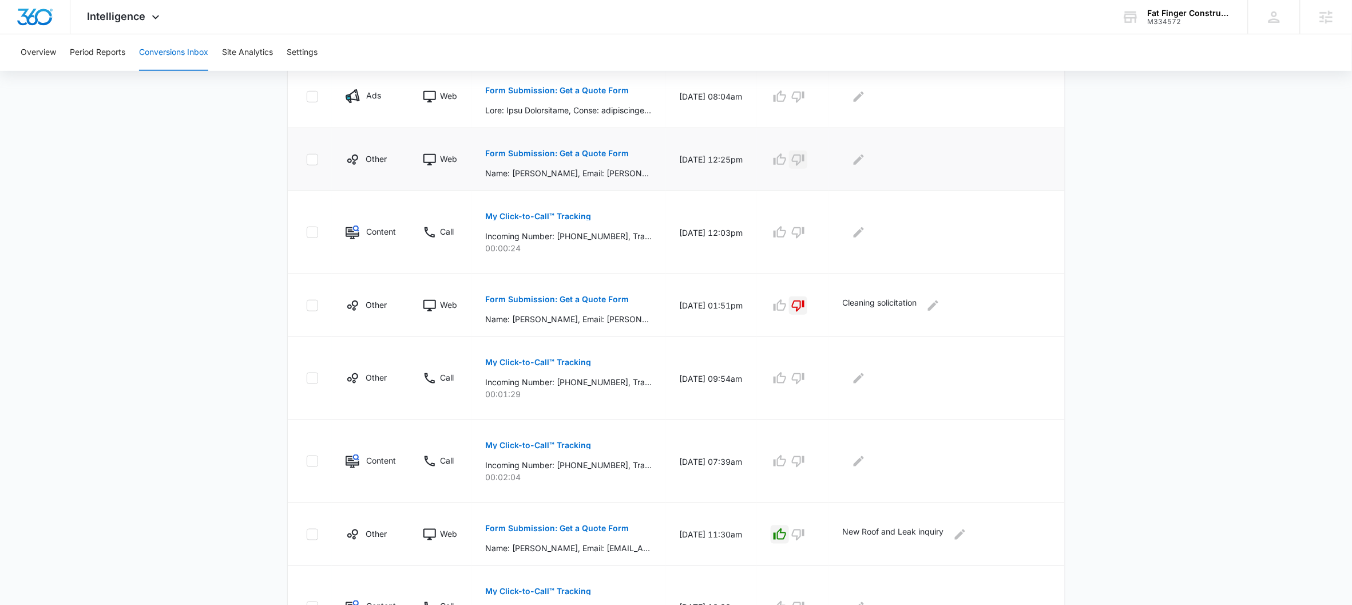
click at [805, 157] on icon "button" at bounding box center [798, 160] width 14 height 14
click at [880, 172] on td at bounding box center [947, 159] width 236 height 63
click at [875, 161] on div at bounding box center [945, 159] width 204 height 18
click at [866, 161] on icon "Edit Comments" at bounding box center [859, 160] width 14 height 14
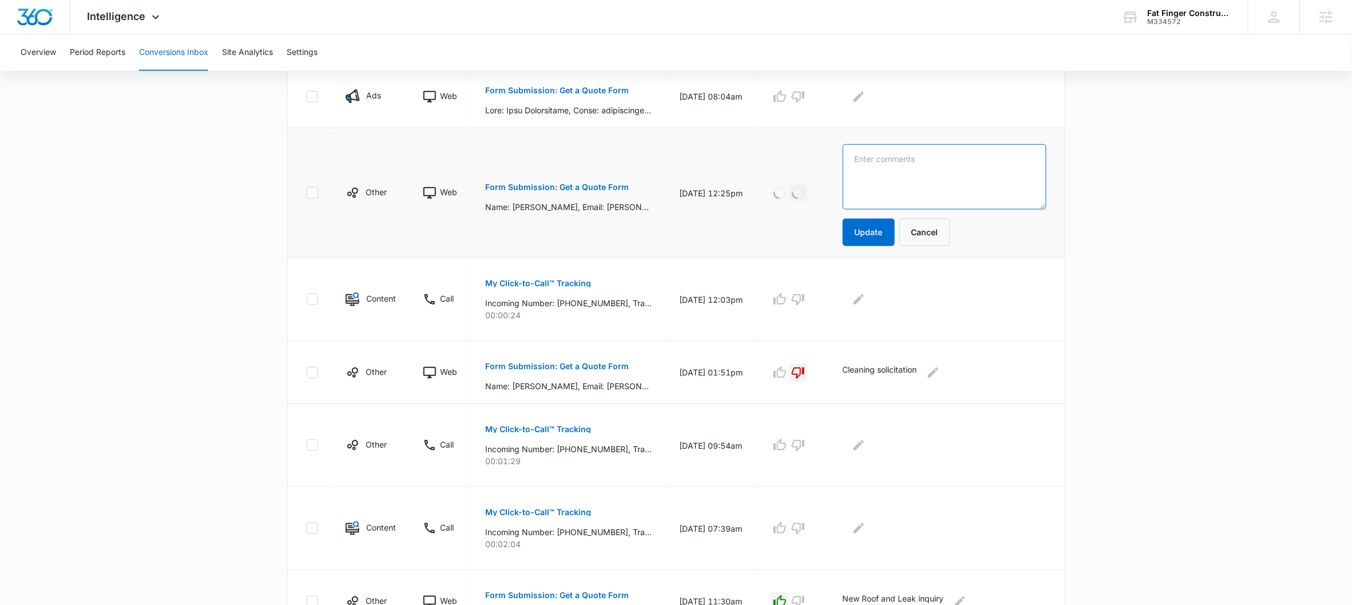
click at [882, 157] on textarea at bounding box center [945, 176] width 204 height 65
type textarea "Hiring Inquiry"
click at [875, 241] on button "Update" at bounding box center [869, 232] width 52 height 27
click at [583, 91] on p "Form Submission: Get a Quote Form" at bounding box center [558, 90] width 144 height 8
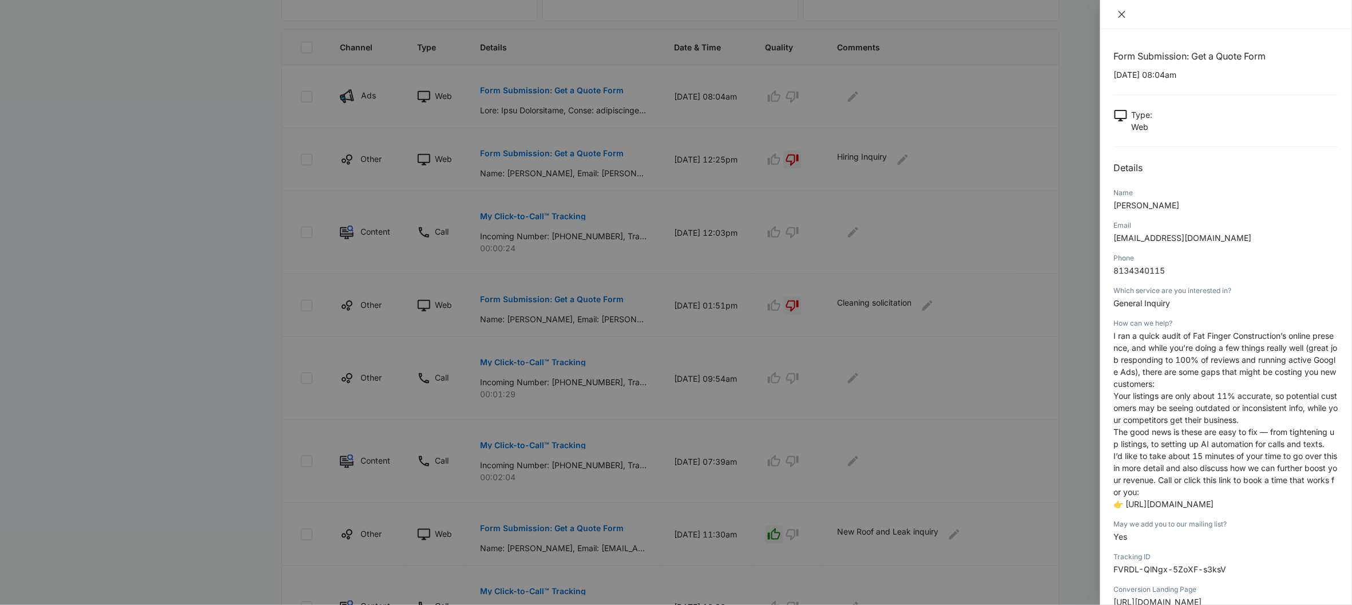
click at [1122, 15] on icon "close" at bounding box center [1121, 14] width 9 height 9
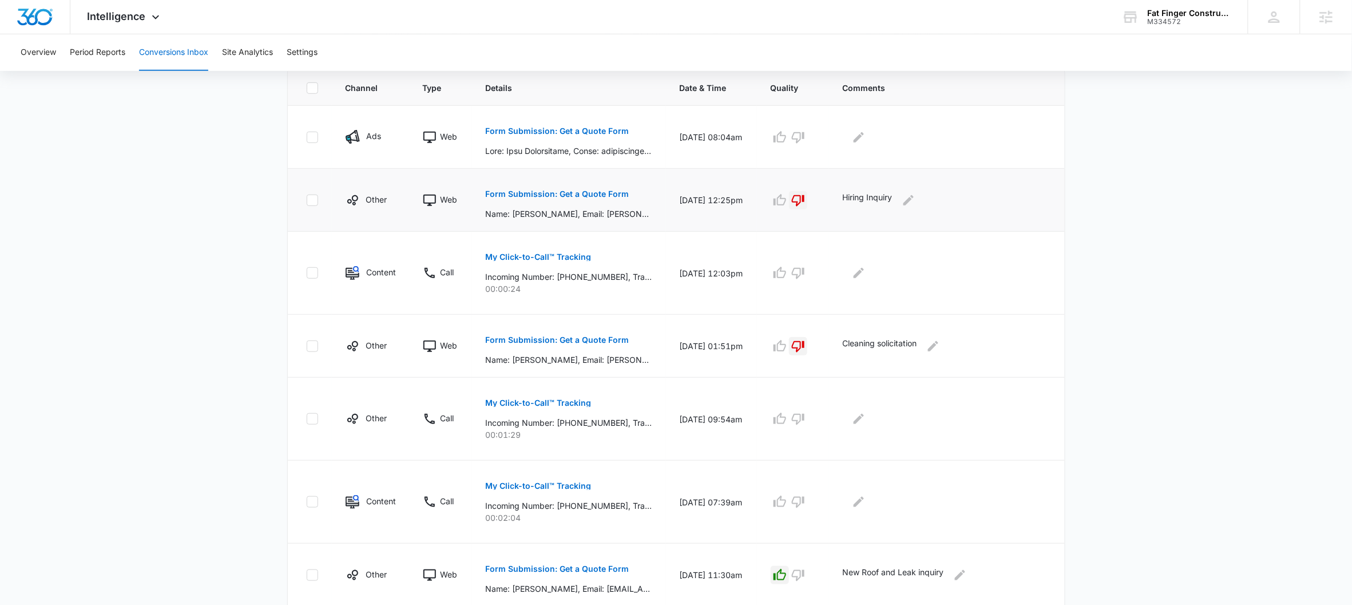
scroll to position [169, 0]
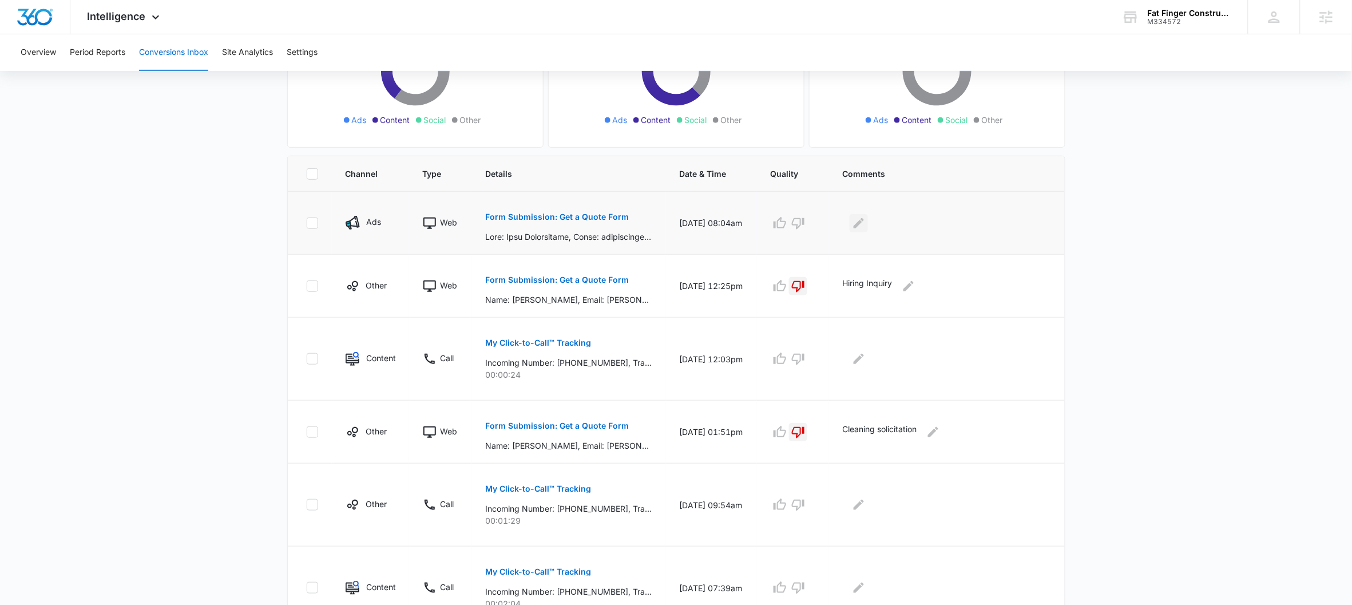
click at [864, 223] on icon "Edit Comments" at bounding box center [859, 222] width 10 height 10
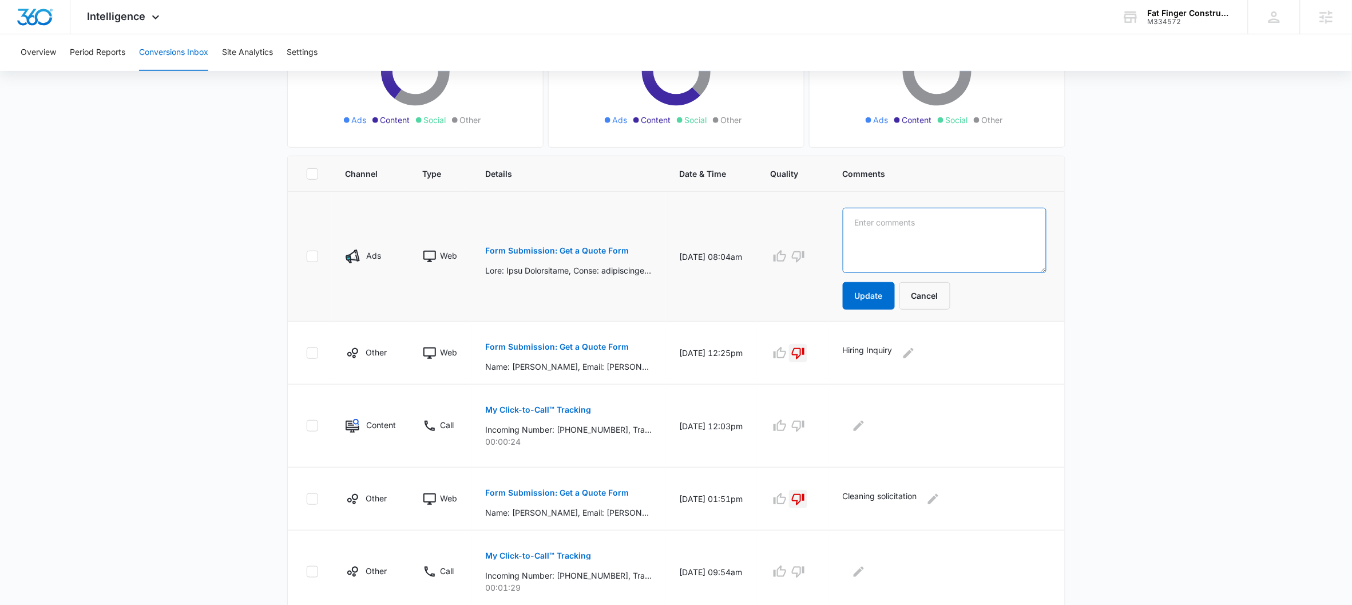
click at [896, 226] on textarea at bounding box center [945, 240] width 204 height 65
type textarea "Marketing Solicitation"
click at [805, 260] on icon "button" at bounding box center [798, 256] width 14 height 14
click at [884, 309] on button "Update" at bounding box center [869, 295] width 52 height 27
click at [525, 413] on p "My Click-to-Call™ Tracking" at bounding box center [539, 410] width 106 height 8
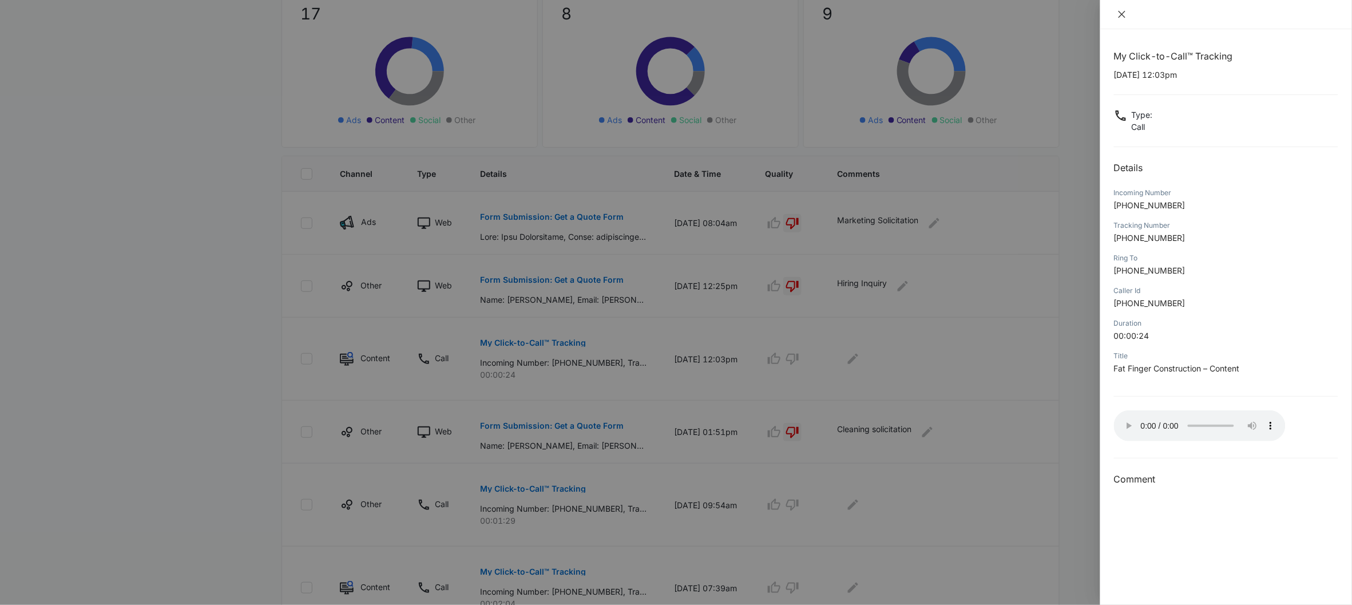
click at [1125, 17] on icon "close" at bounding box center [1121, 14] width 9 height 9
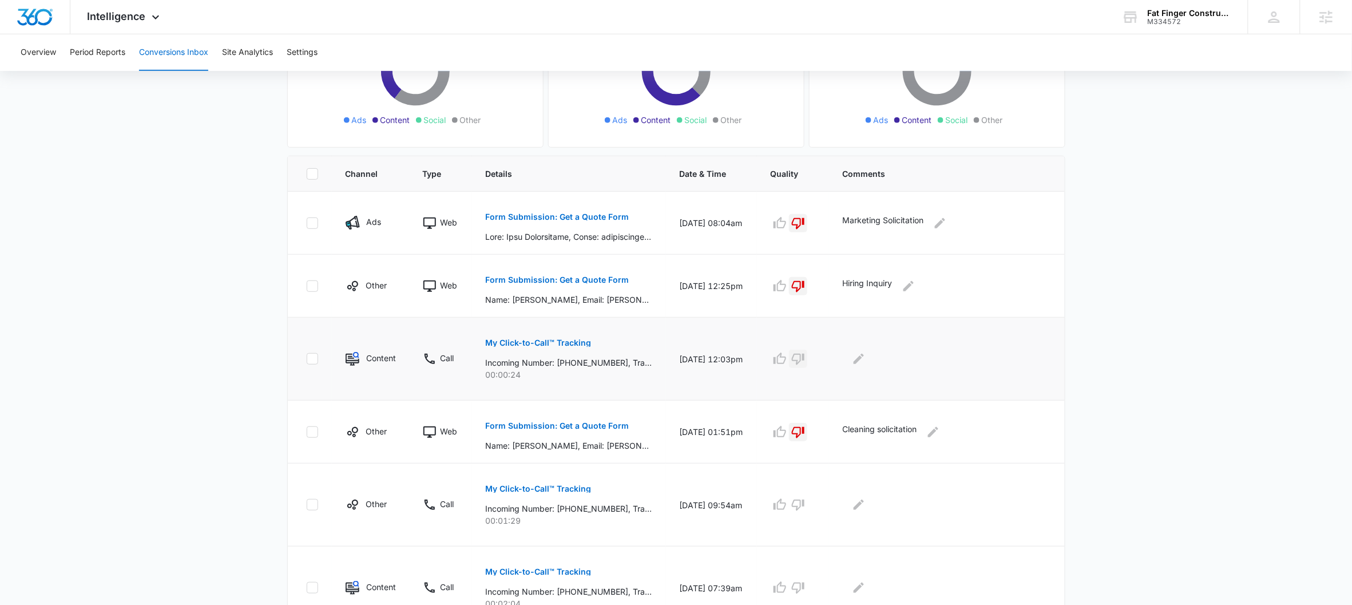
click at [807, 366] on button "button" at bounding box center [798, 359] width 18 height 18
click at [864, 358] on icon "Edit Comments" at bounding box center [859, 359] width 10 height 10
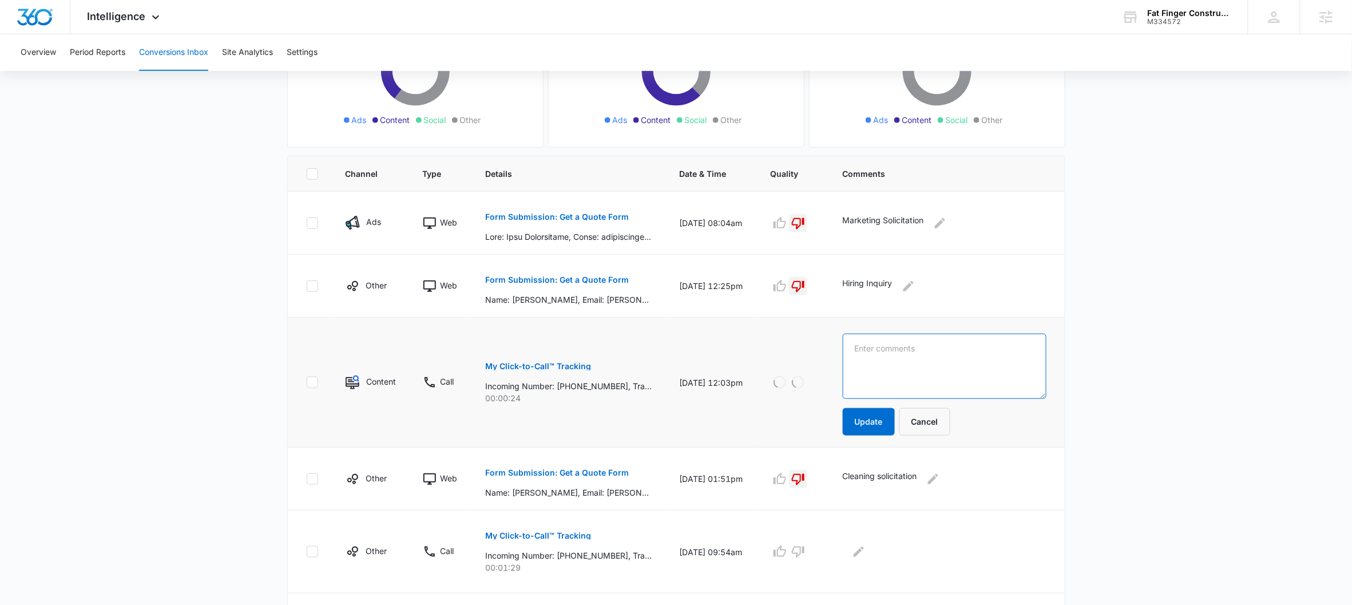
click at [878, 355] on textarea at bounding box center [945, 366] width 204 height 65
type textarea "Child support?"
click at [864, 442] on td "Child support? Update Cancel" at bounding box center [947, 383] width 236 height 130
click at [865, 430] on button "Update" at bounding box center [869, 421] width 52 height 27
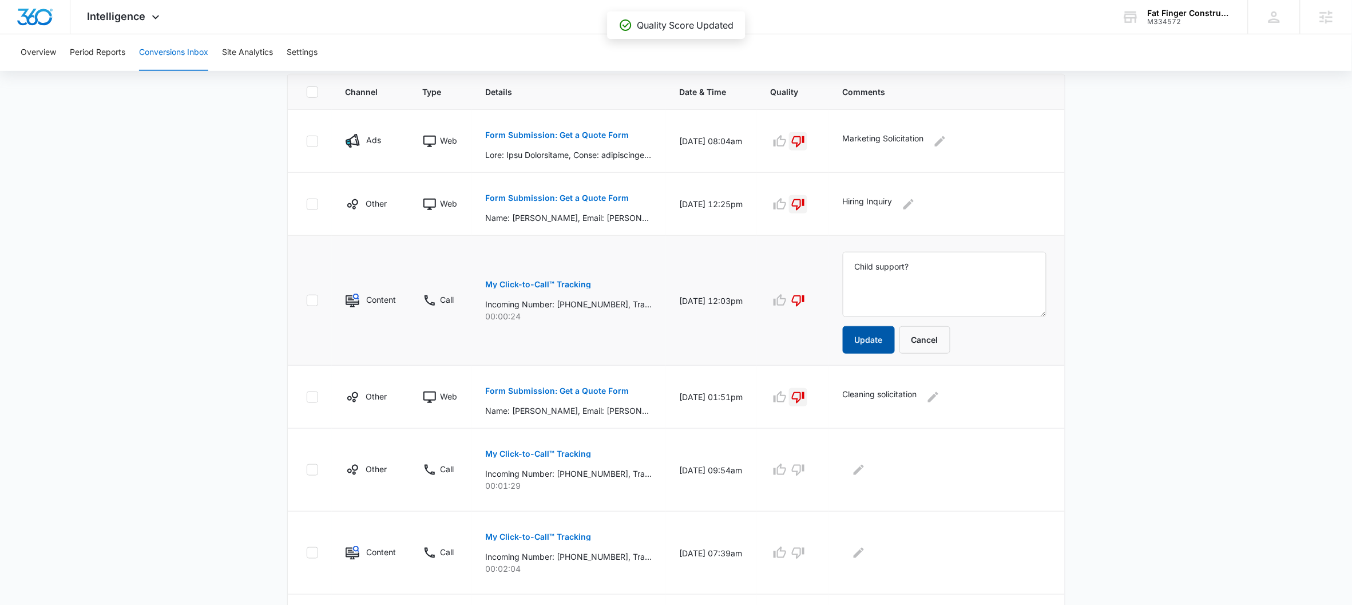
scroll to position [362, 0]
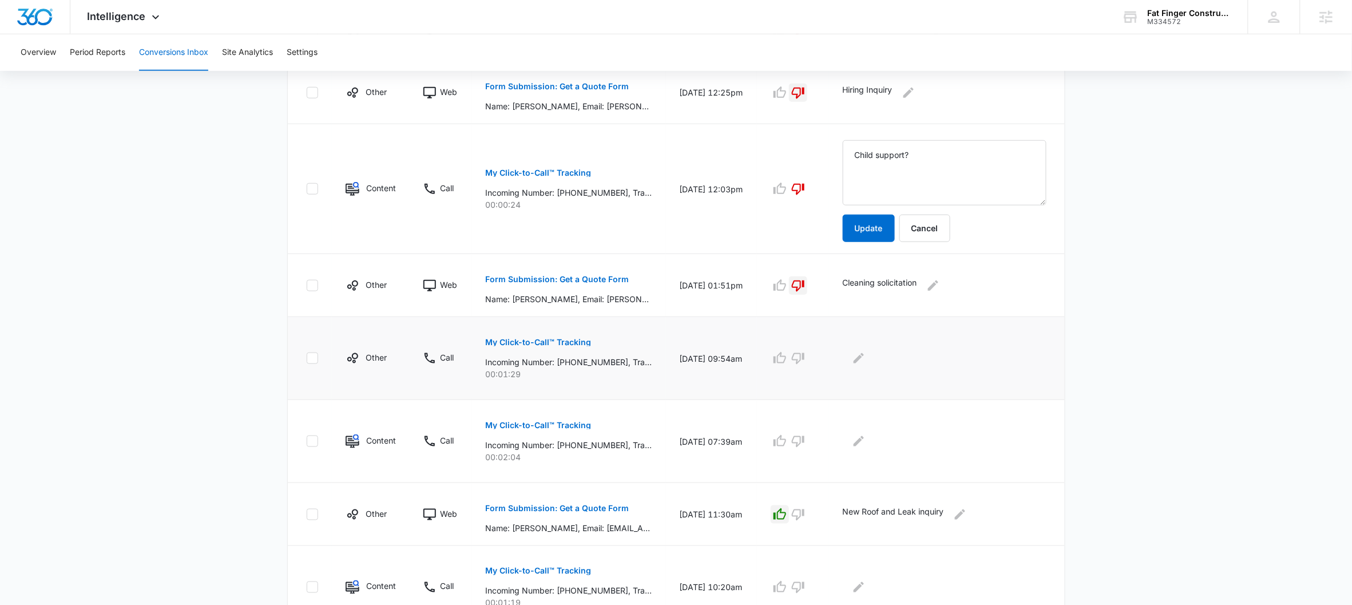
click at [554, 346] on p "My Click-to-Call™ Tracking" at bounding box center [539, 342] width 106 height 8
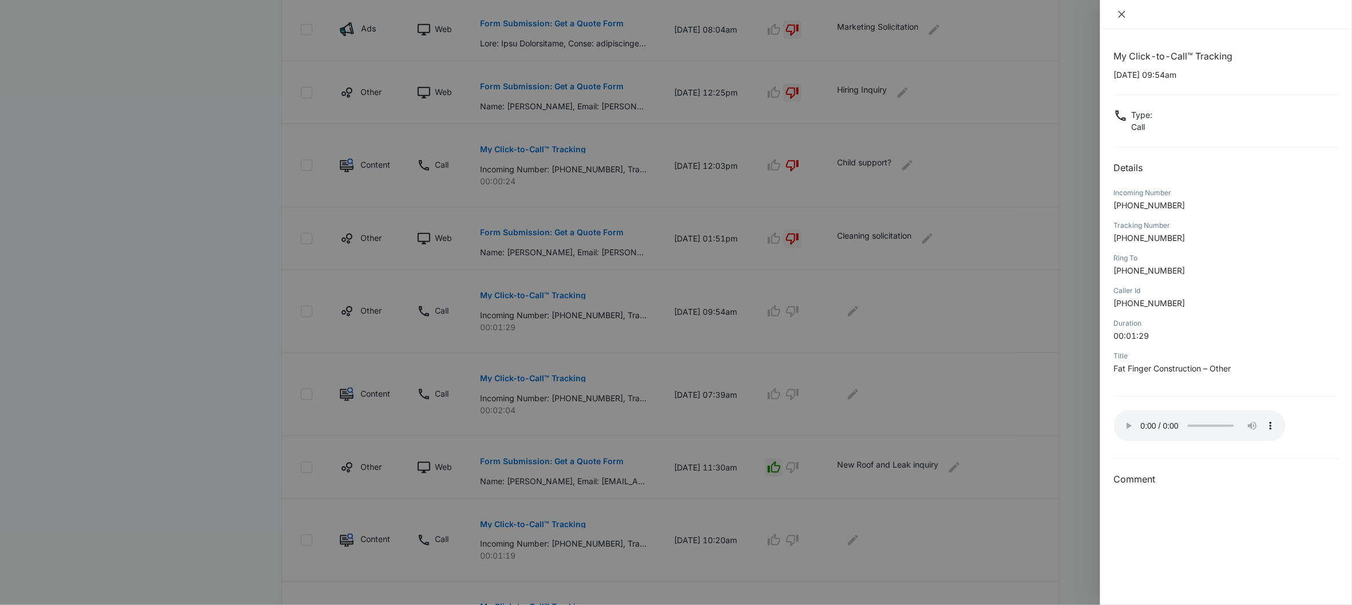
click at [1122, 14] on icon "close" at bounding box center [1121, 14] width 7 height 7
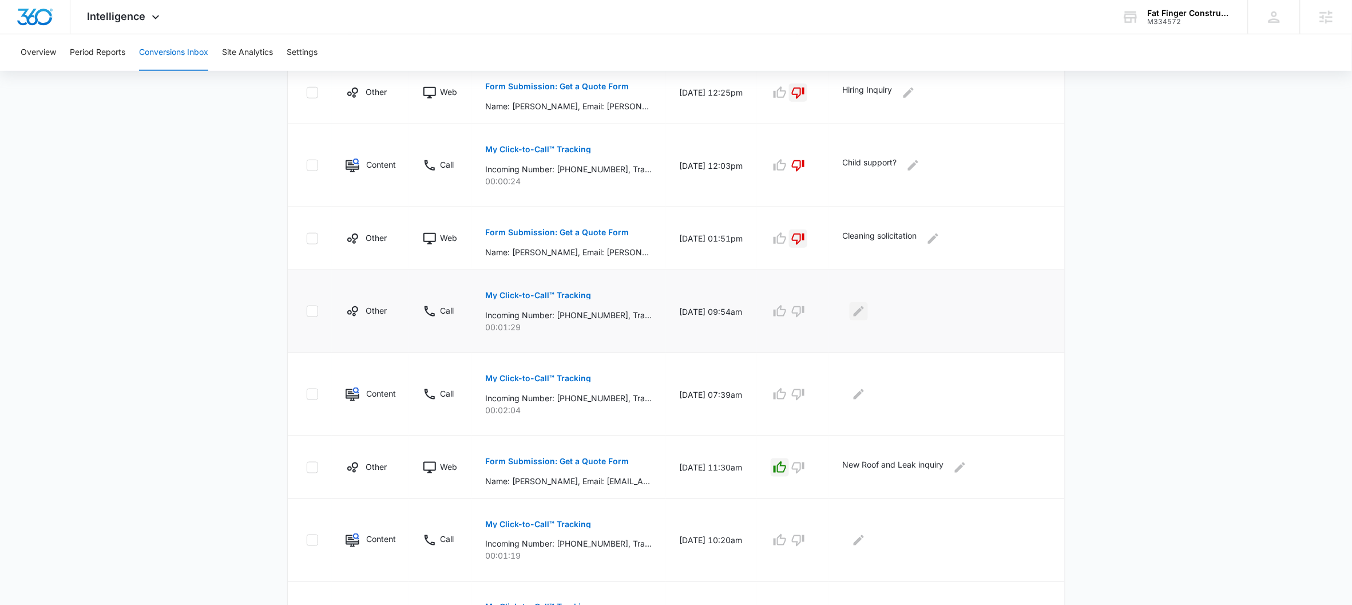
click at [866, 305] on icon "Edit Comments" at bounding box center [859, 311] width 14 height 14
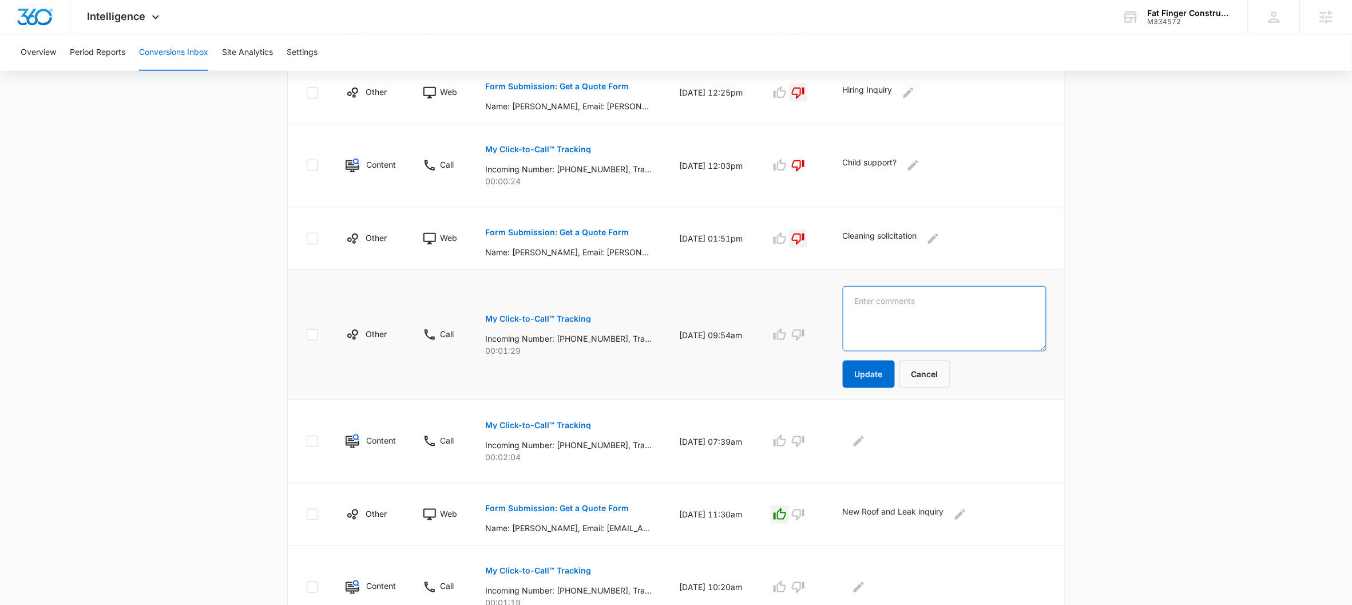
click at [874, 318] on textarea at bounding box center [945, 318] width 204 height 65
type textarea "Home addition (in home estimate) appointment cancellation. Husband had changes …"
click at [878, 372] on button "Update" at bounding box center [869, 373] width 52 height 27
click at [781, 336] on icon "button" at bounding box center [780, 335] width 14 height 14
click at [533, 433] on button "My Click-to-Call™ Tracking" at bounding box center [539, 424] width 106 height 27
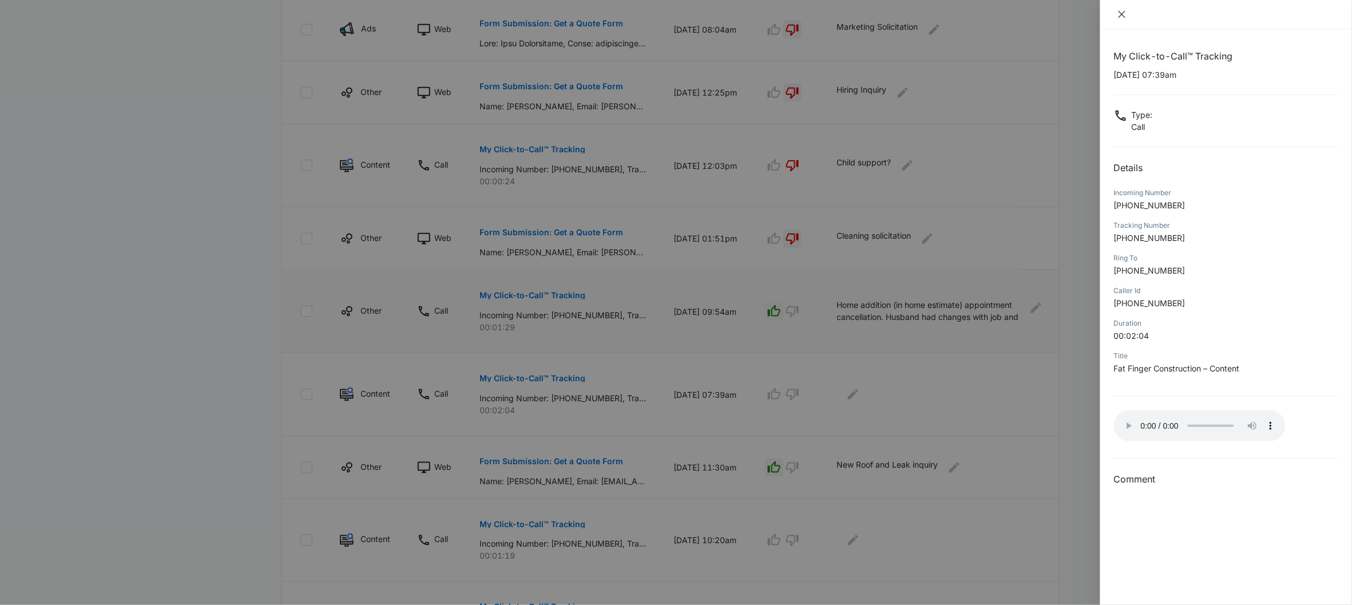
click at [1124, 14] on icon "close" at bounding box center [1121, 14] width 9 height 9
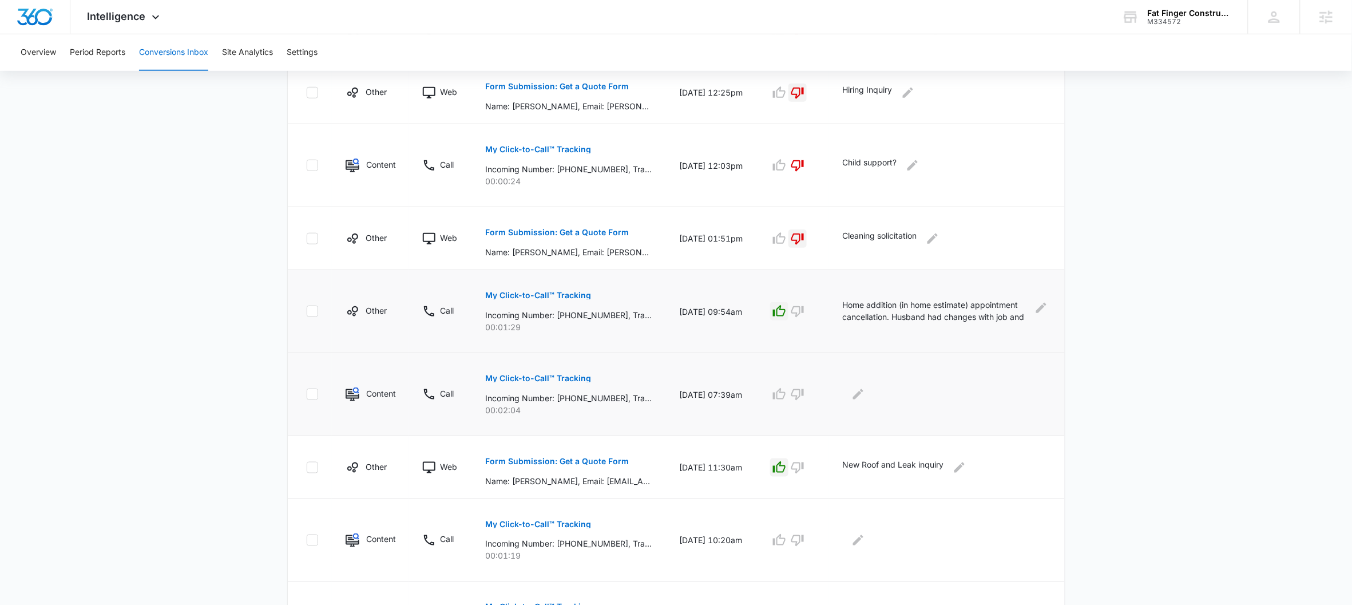
click at [853, 400] on div at bounding box center [944, 394] width 204 height 18
click at [862, 398] on icon "Edit Comments" at bounding box center [858, 394] width 10 height 10
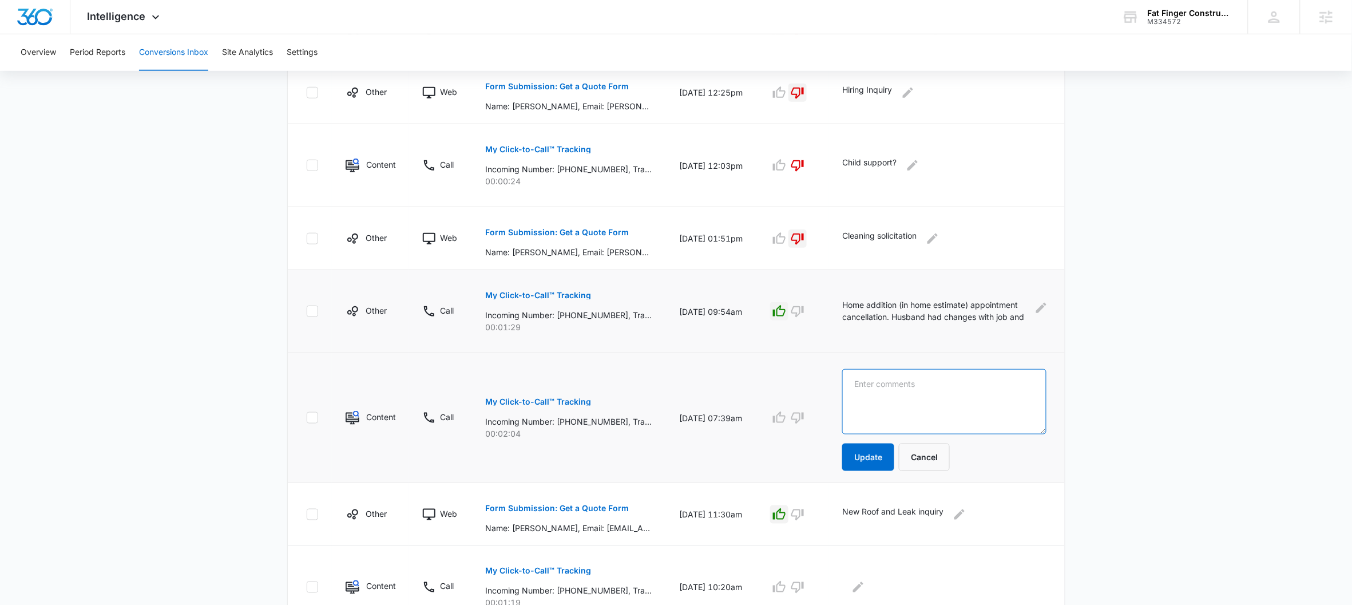
click at [876, 390] on textarea at bounding box center [944, 401] width 204 height 65
type textarea "subcontracting inquiry"
click at [884, 460] on button "Update" at bounding box center [868, 456] width 52 height 27
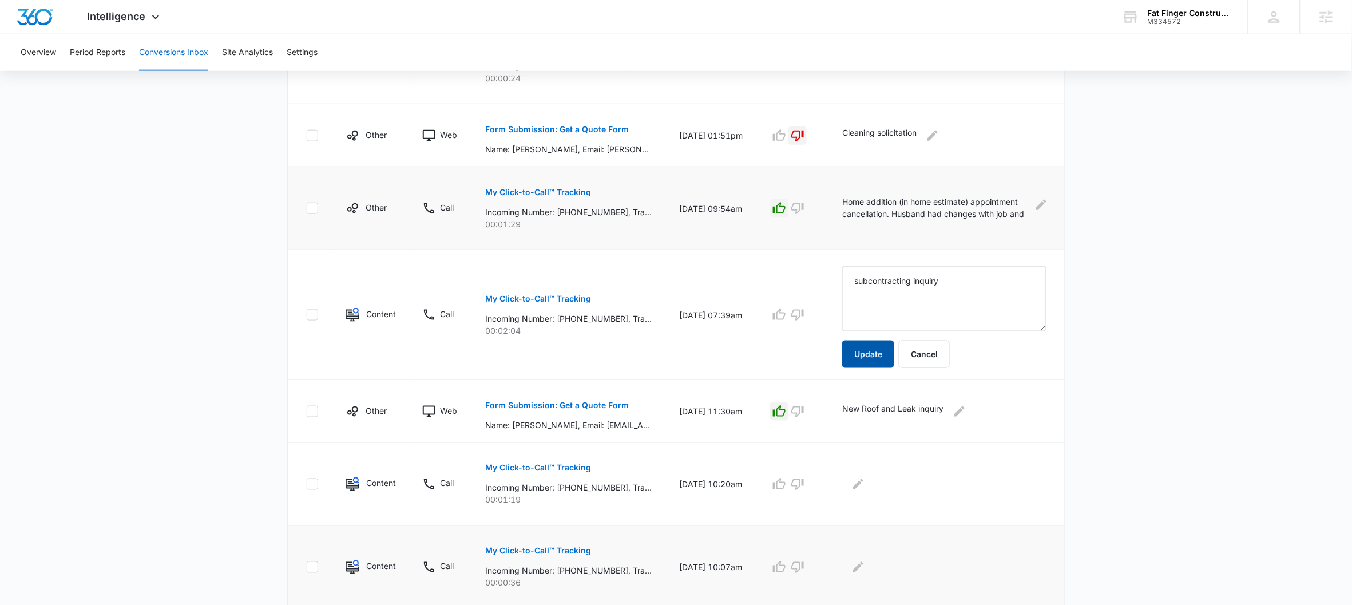
scroll to position [589, 0]
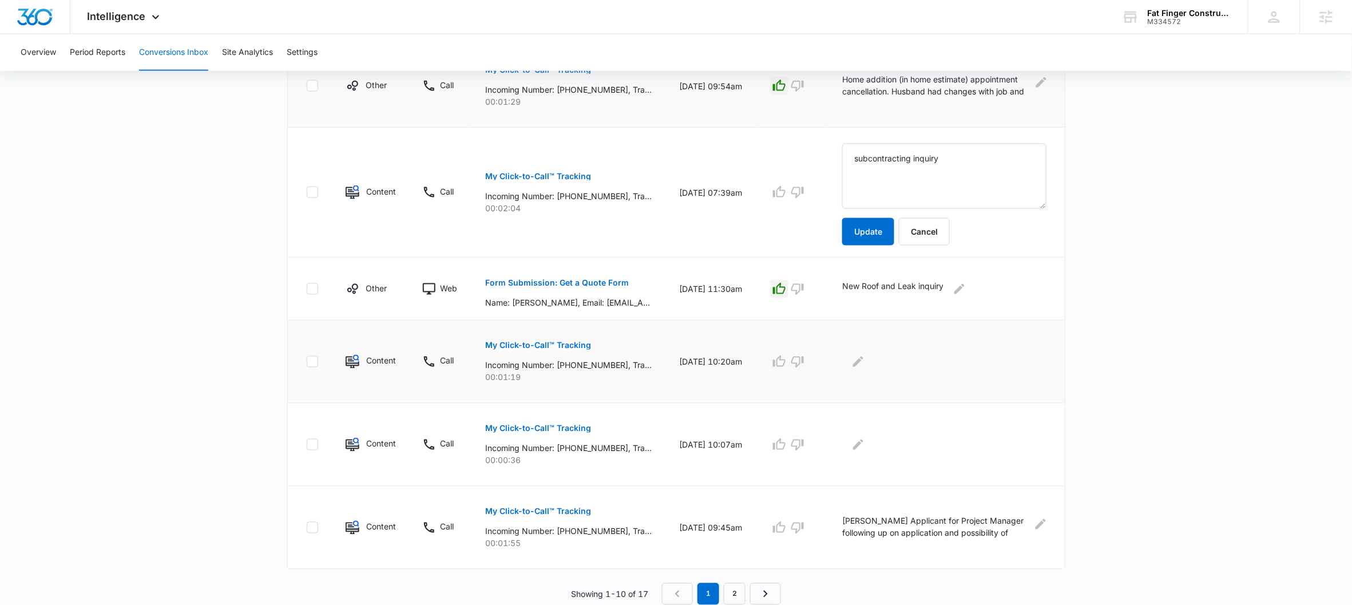
click at [534, 337] on button "My Click-to-Call™ Tracking" at bounding box center [538, 345] width 106 height 27
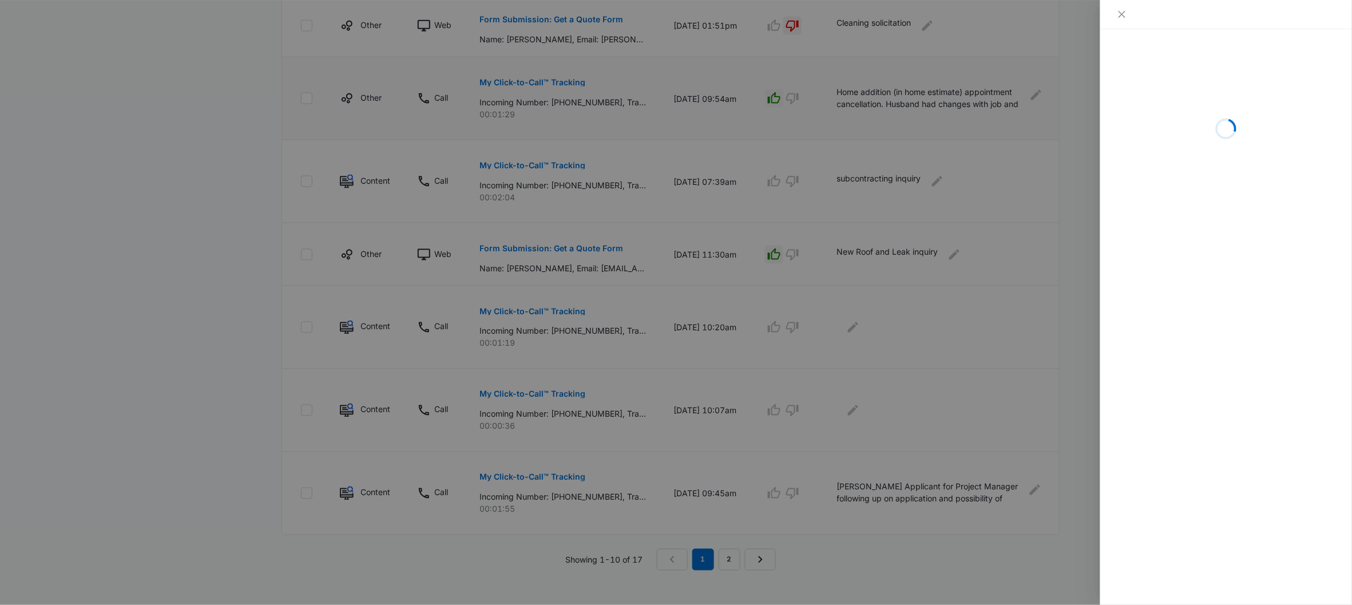
scroll to position [587, 0]
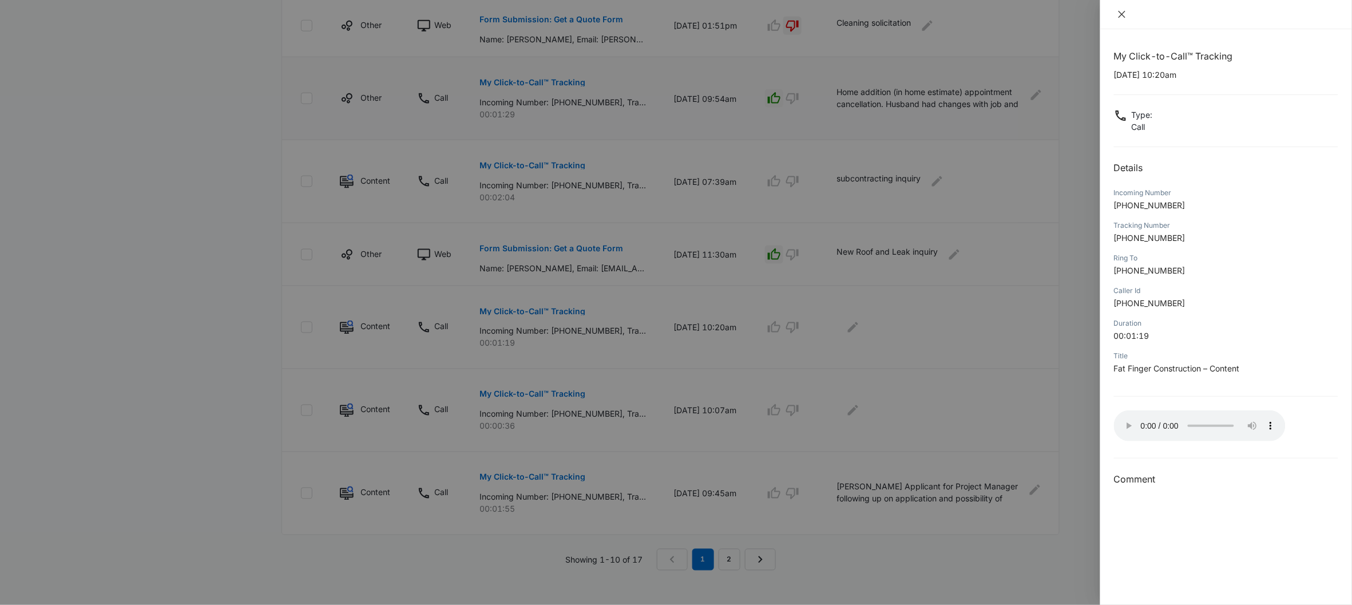
click at [1124, 14] on icon "close" at bounding box center [1121, 14] width 9 height 9
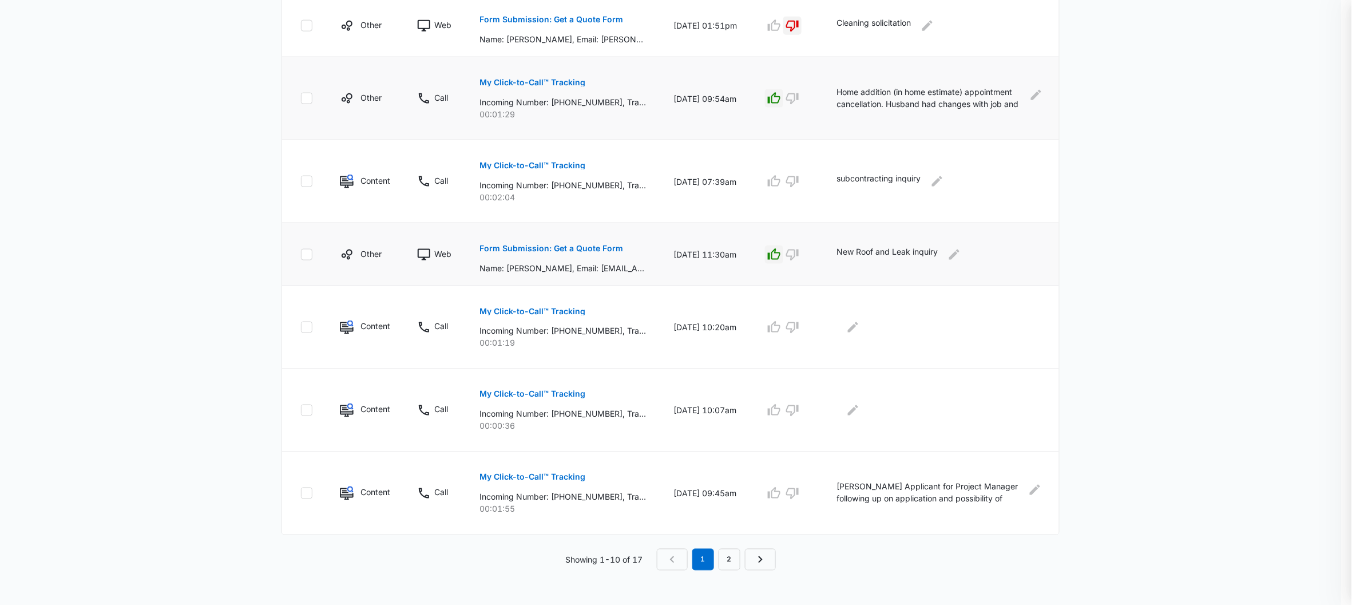
scroll to position [542, 0]
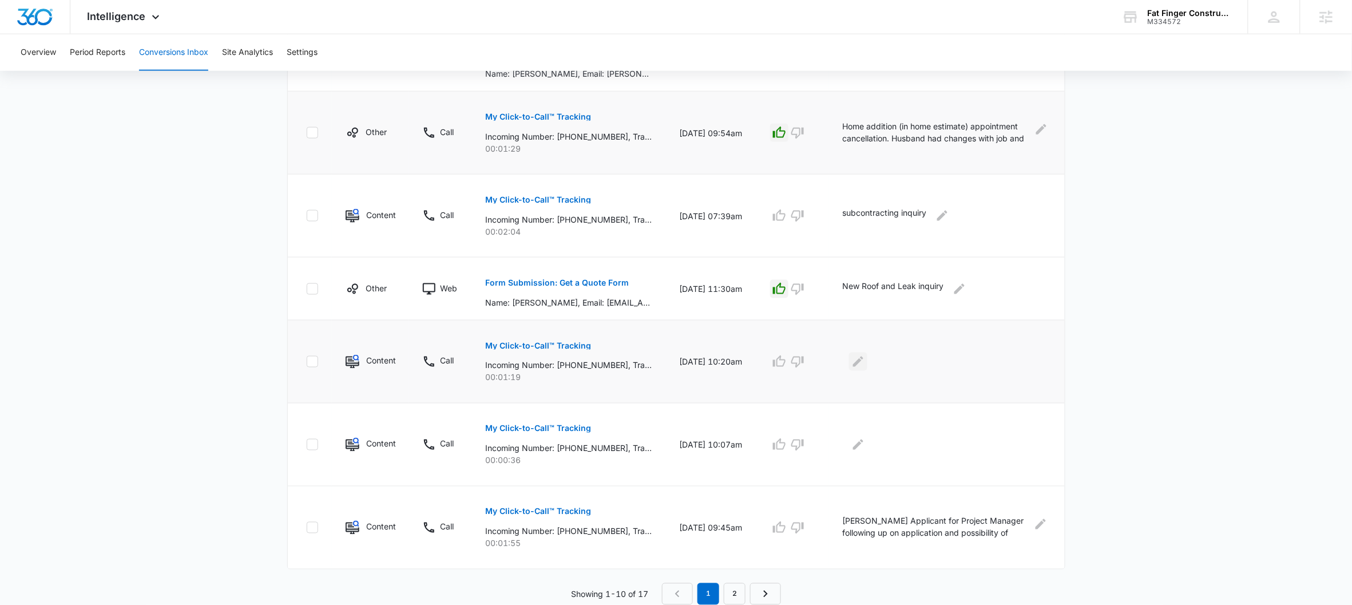
click at [863, 358] on icon "Edit Comments" at bounding box center [858, 361] width 10 height 10
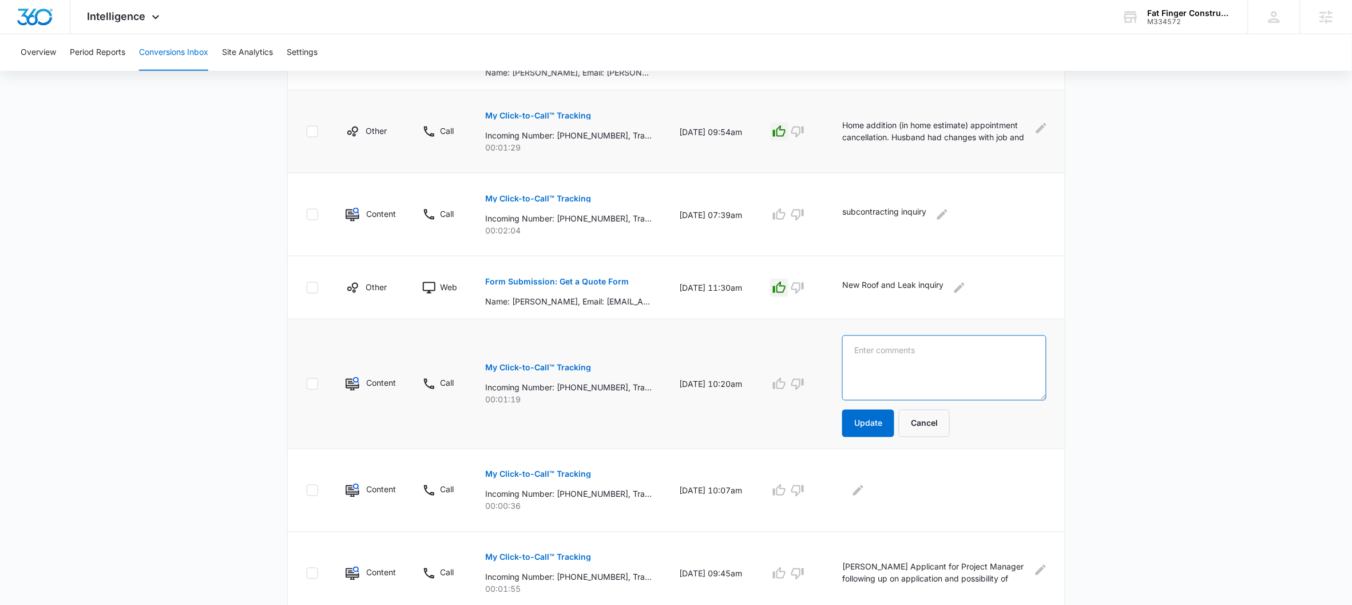
click at [870, 357] on textarea at bounding box center [944, 367] width 204 height 65
type textarea "n"
drag, startPoint x: 1017, startPoint y: 352, endPoint x: 855, endPoint y: 356, distance: 161.9
click at [855, 356] on textarea "neighbor to [PERSON_NAME]. Calling regarding" at bounding box center [944, 367] width 204 height 65
type textarea "Personal complaint call toward [PERSON_NAME]"
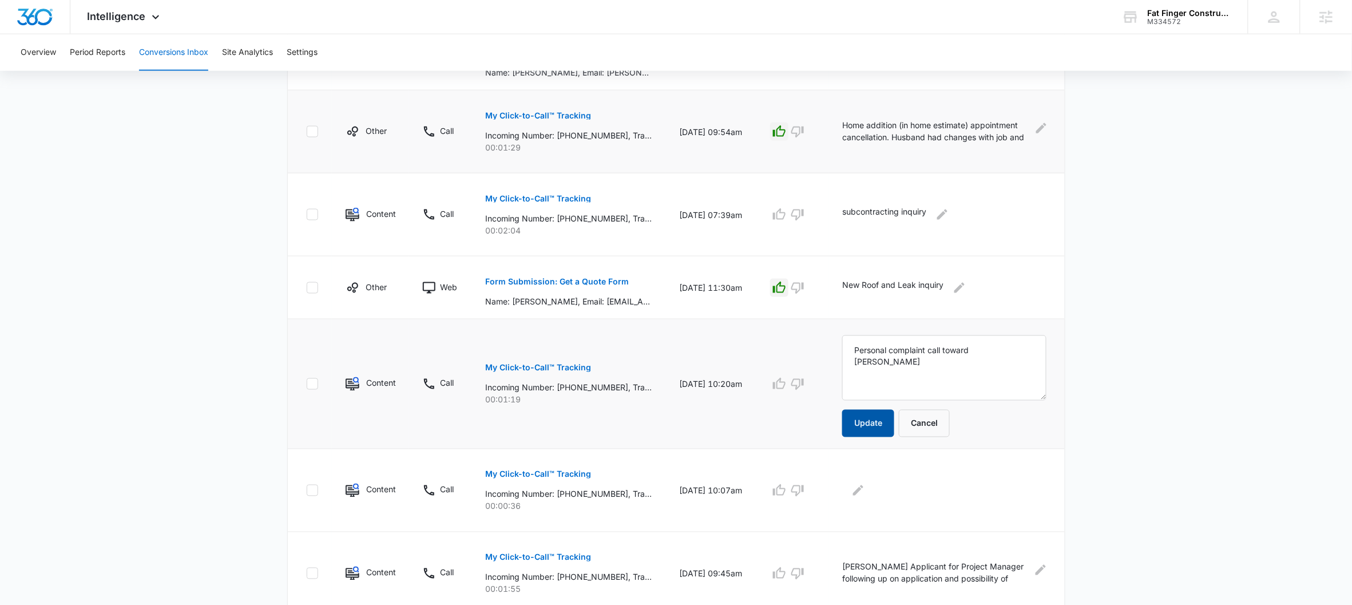
click at [853, 414] on button "Update" at bounding box center [868, 423] width 52 height 27
click at [543, 477] on p "My Click-to-Call™ Tracking" at bounding box center [538, 474] width 106 height 8
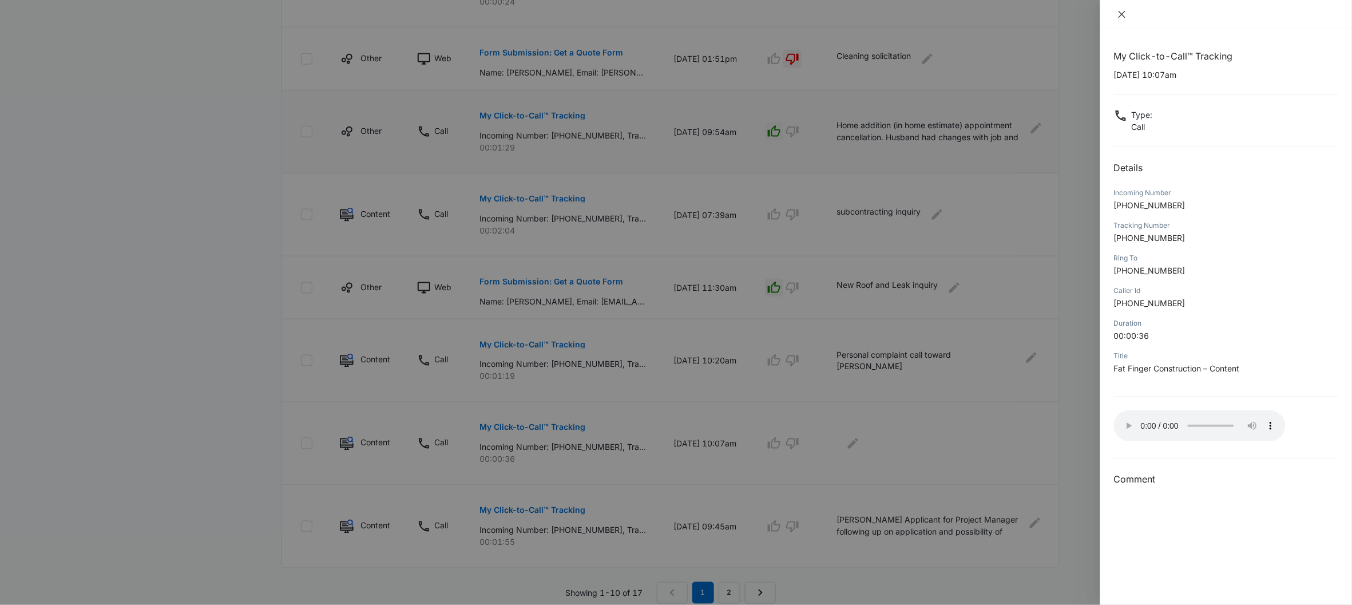
click at [1121, 13] on icon "close" at bounding box center [1121, 14] width 7 height 7
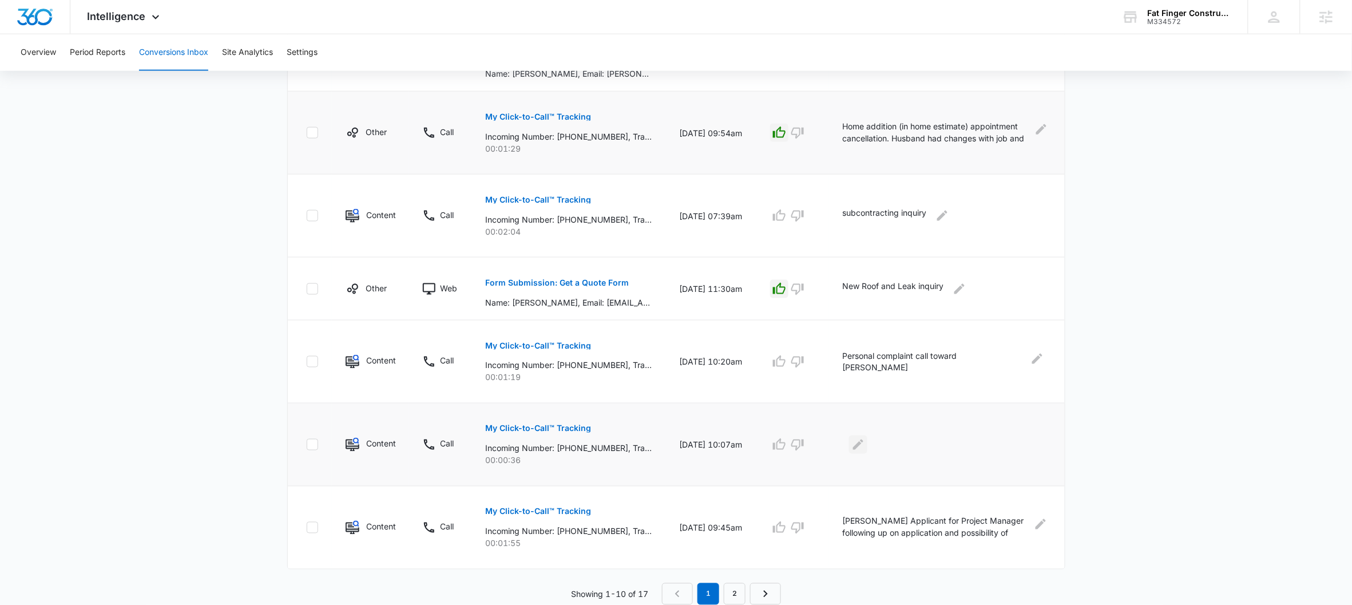
click at [867, 446] on button "Edit Comments" at bounding box center [858, 444] width 18 height 18
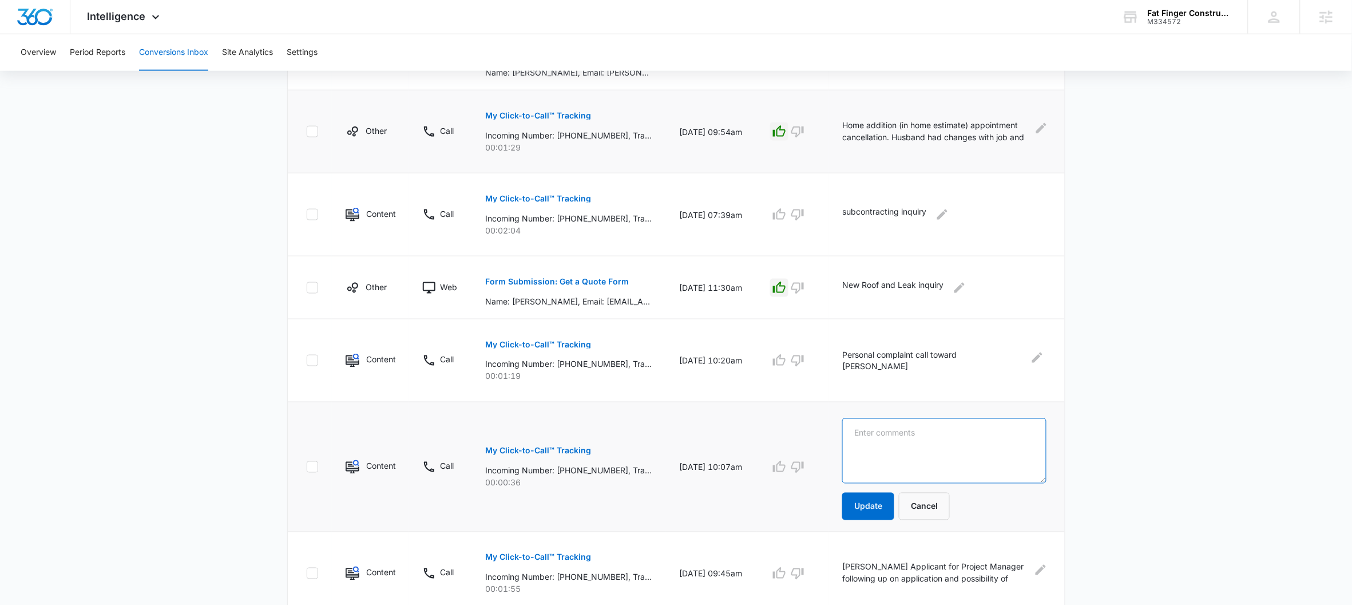
click at [875, 441] on textarea at bounding box center [944, 450] width 204 height 65
type textarea "Alredo again following up"
click at [856, 518] on button "Update" at bounding box center [868, 506] width 52 height 27
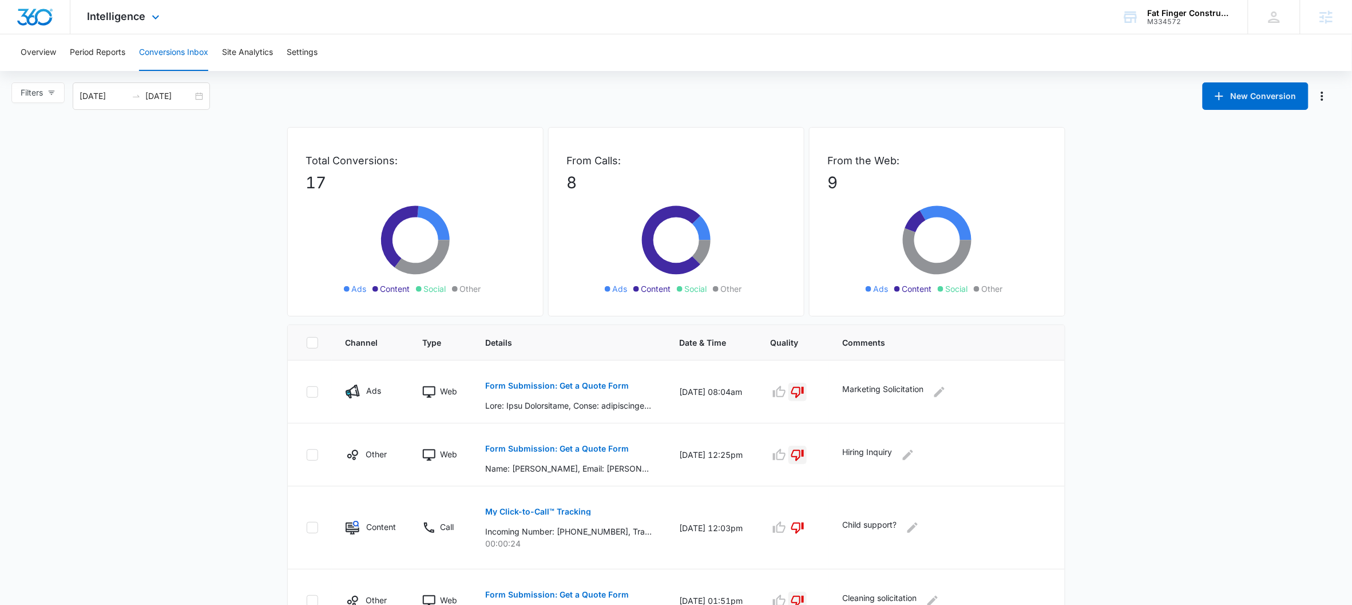
click at [105, 23] on div "Intelligence Apps Reputation Websites Forms CRM Email Social Payments POS Conte…" at bounding box center [124, 17] width 109 height 34
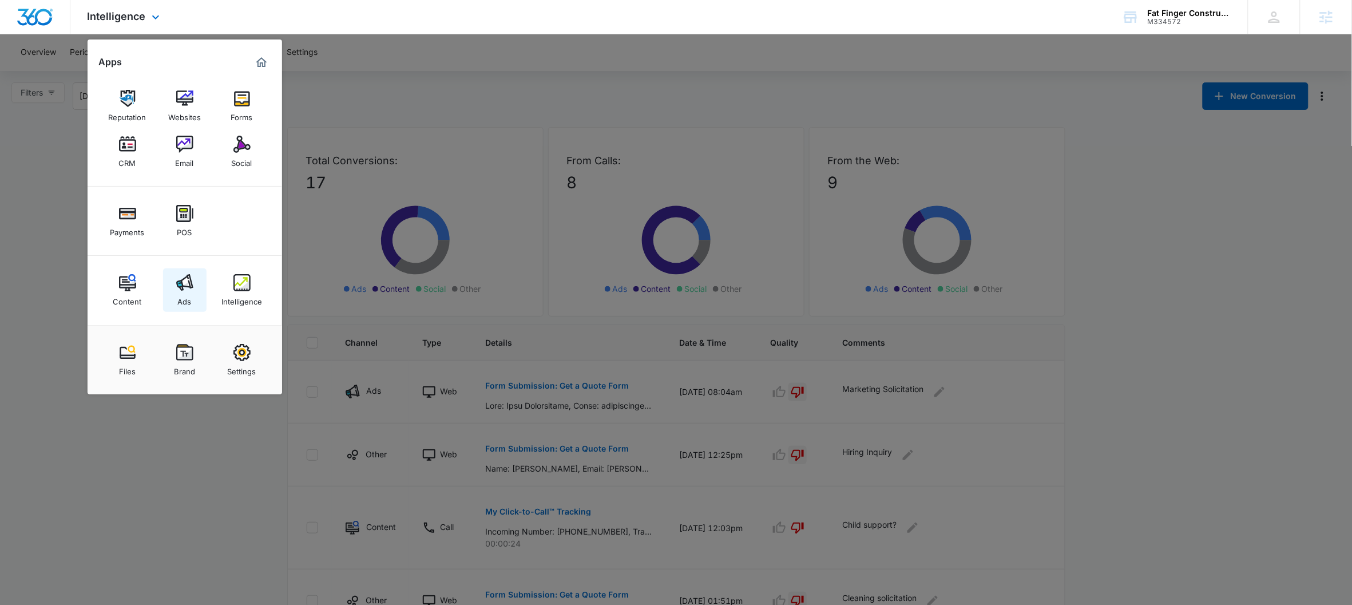
click at [169, 282] on link "Ads" at bounding box center [184, 289] width 43 height 43
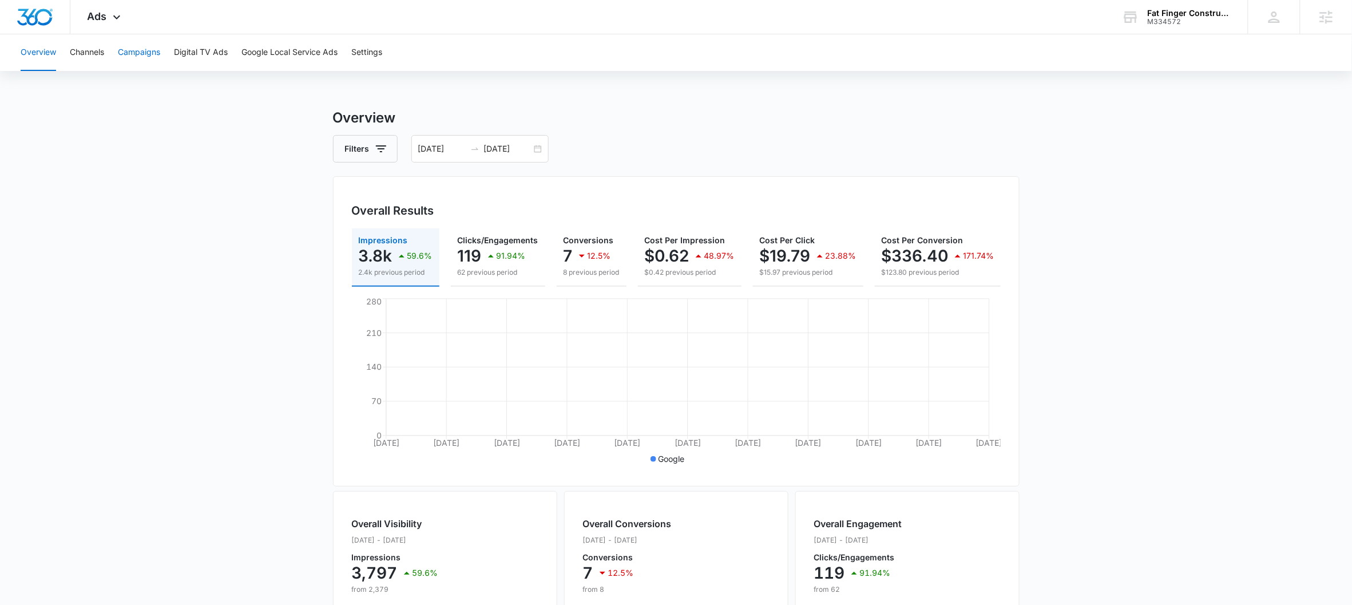
click at [136, 55] on button "Campaigns" at bounding box center [139, 52] width 42 height 37
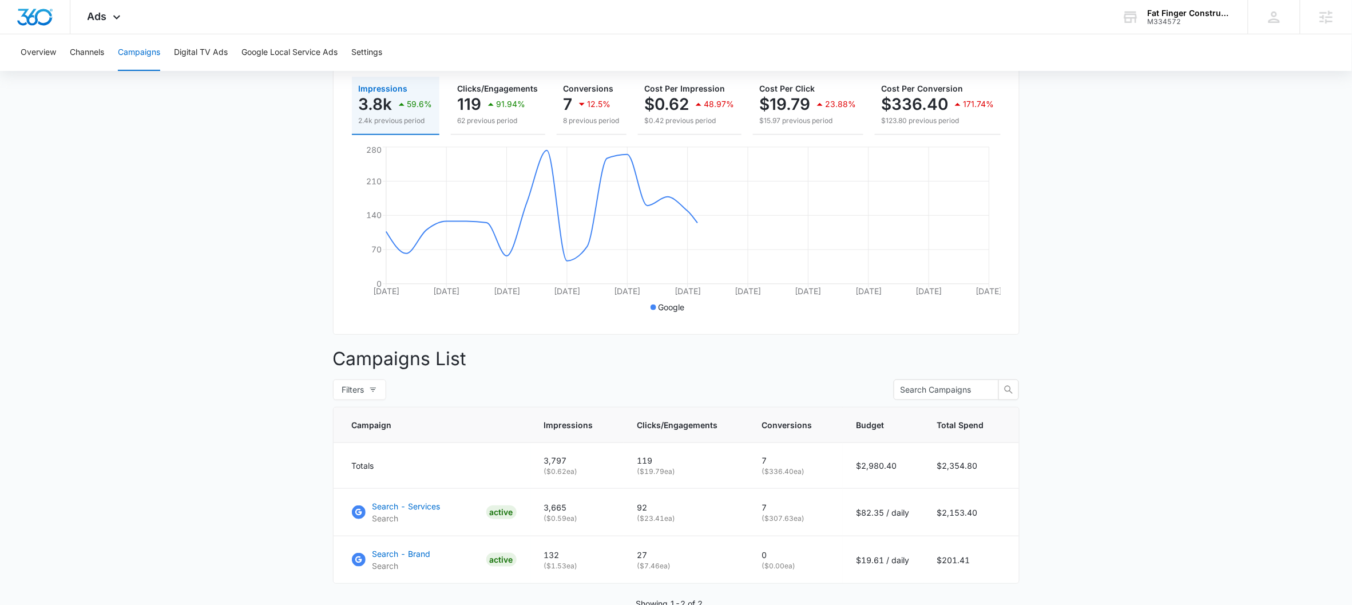
scroll to position [222, 0]
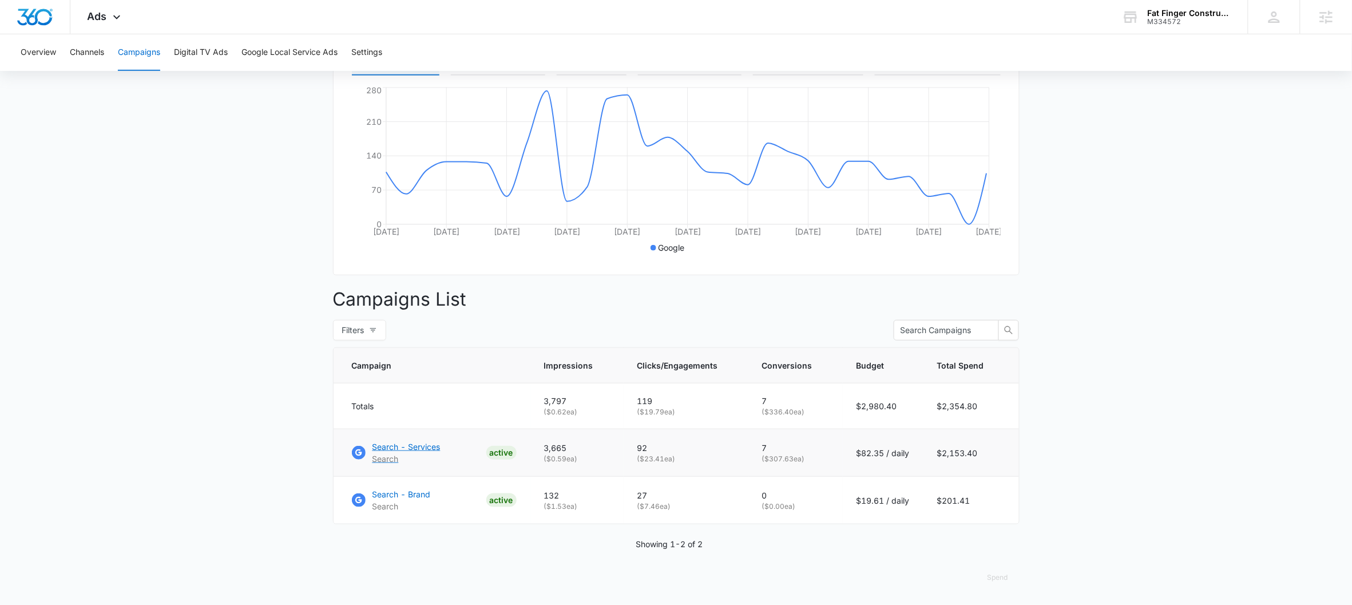
click at [438, 447] on p "Search - Services" at bounding box center [406, 447] width 68 height 12
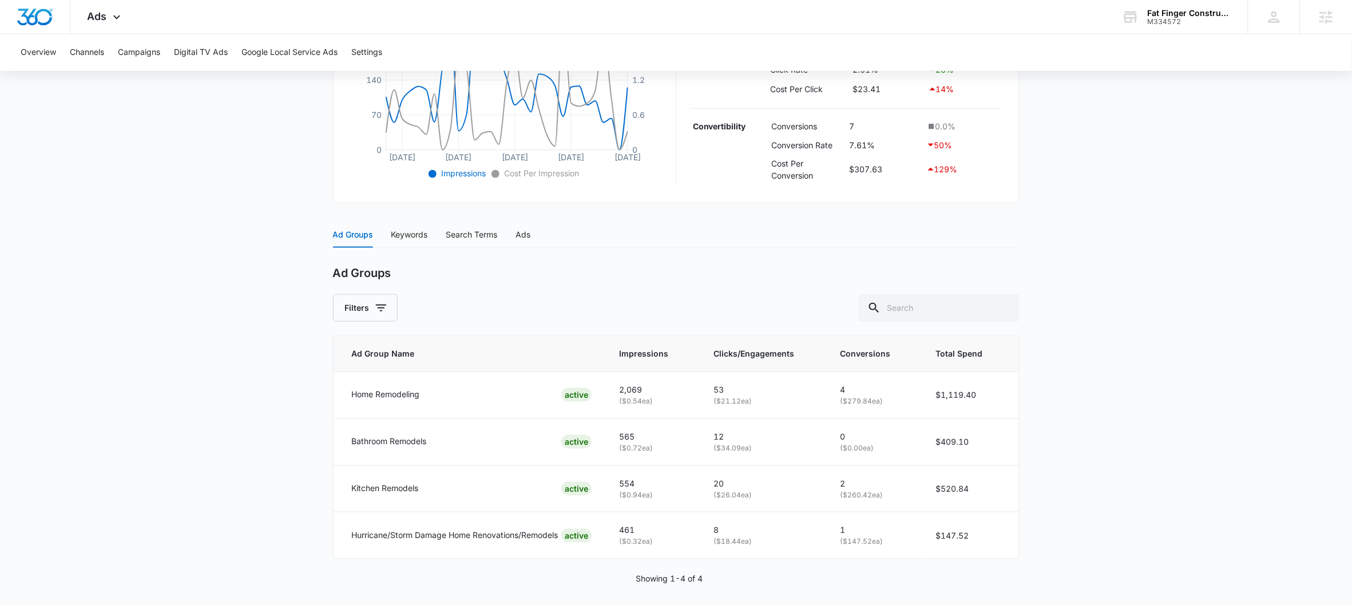
scroll to position [333, 0]
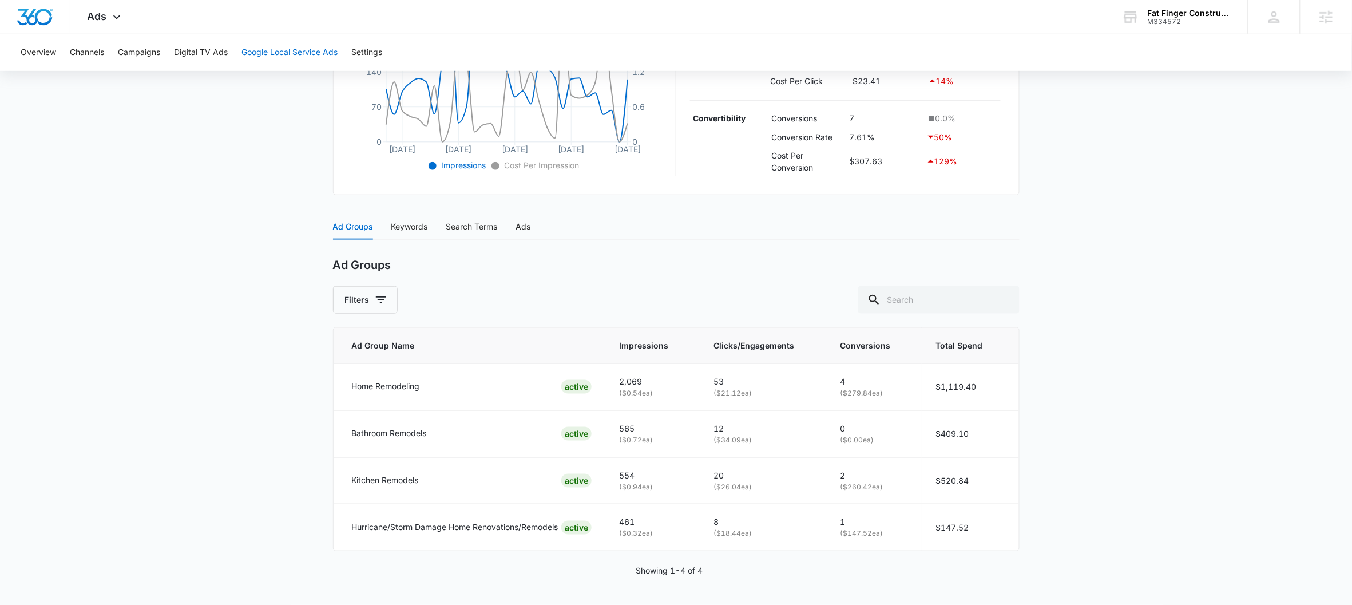
click at [289, 60] on button "Google Local Service Ads" at bounding box center [289, 52] width 96 height 37
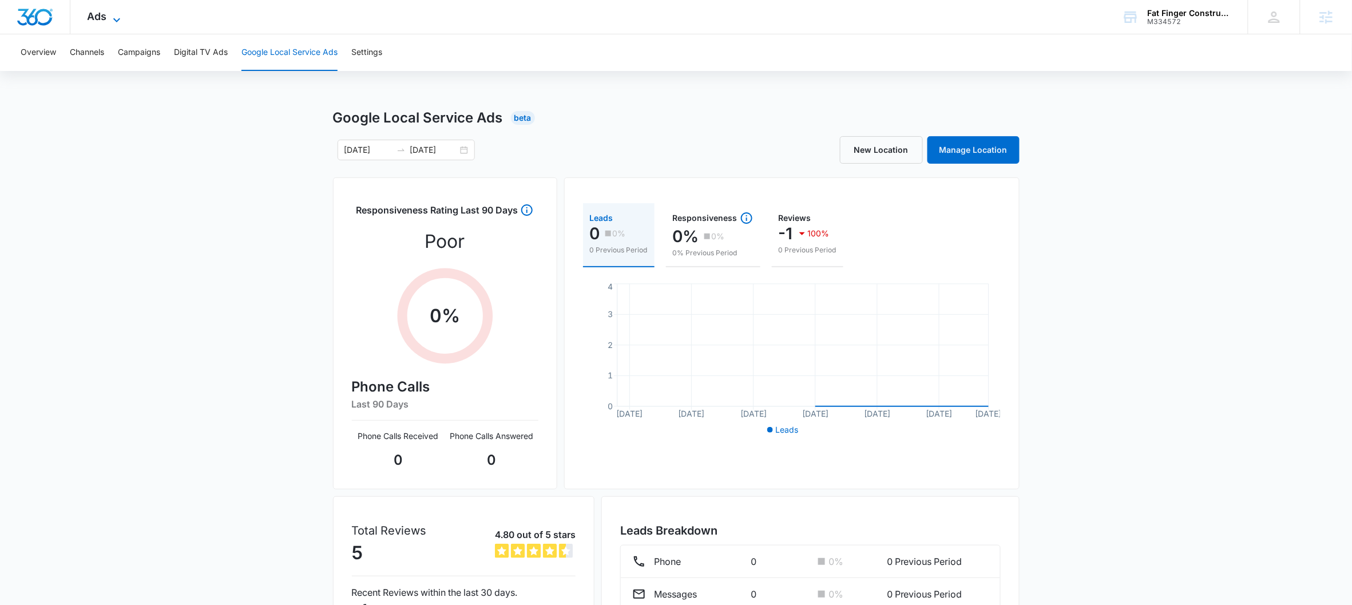
click at [103, 18] on span "Ads" at bounding box center [97, 16] width 19 height 12
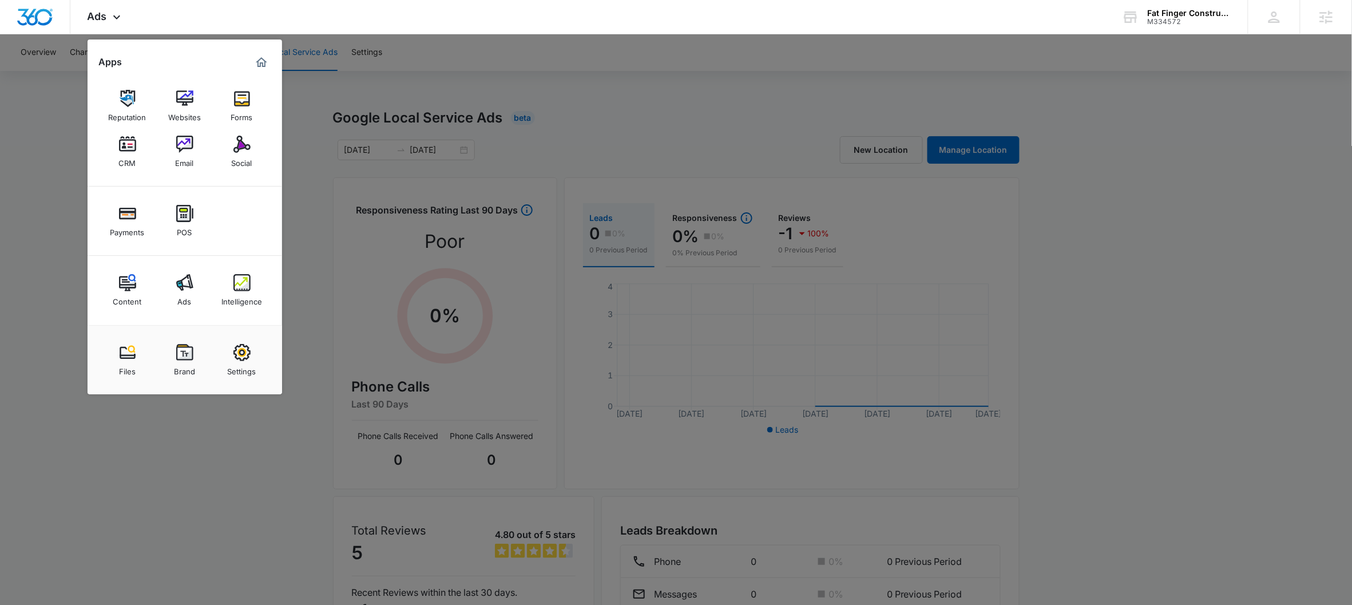
click at [63, 93] on div at bounding box center [676, 302] width 1352 height 605
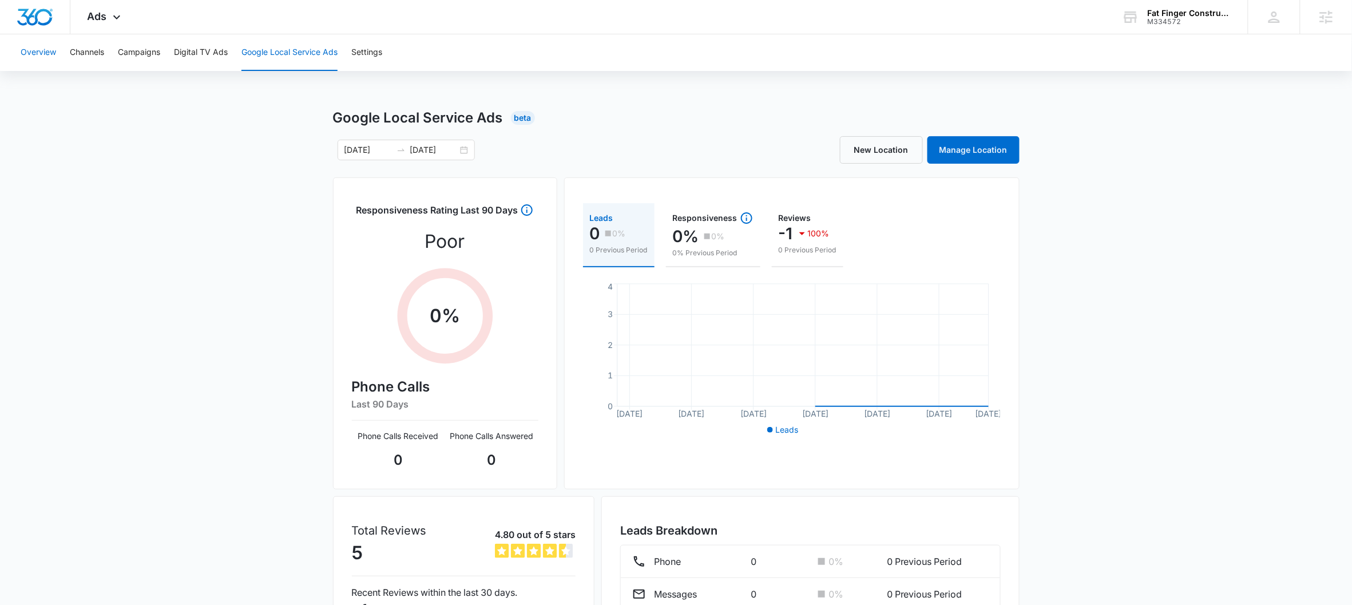
click at [49, 54] on button "Overview" at bounding box center [38, 52] width 35 height 37
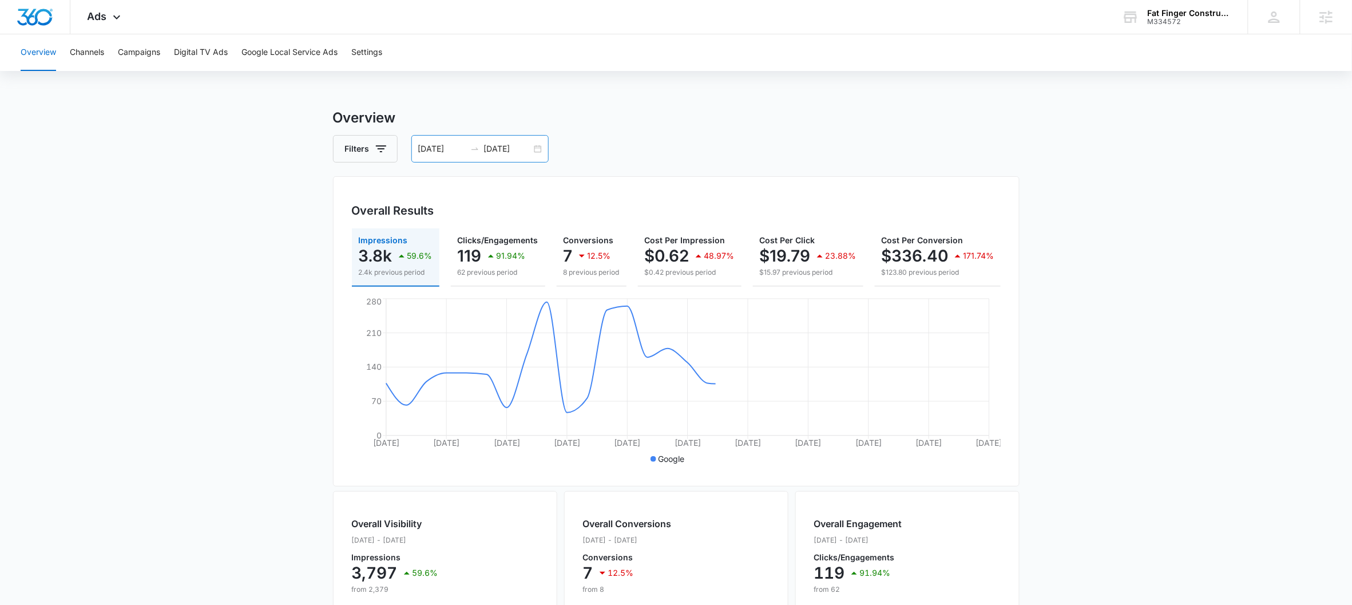
click at [539, 149] on div "09/07/2025 10/07/2025" at bounding box center [479, 148] width 137 height 27
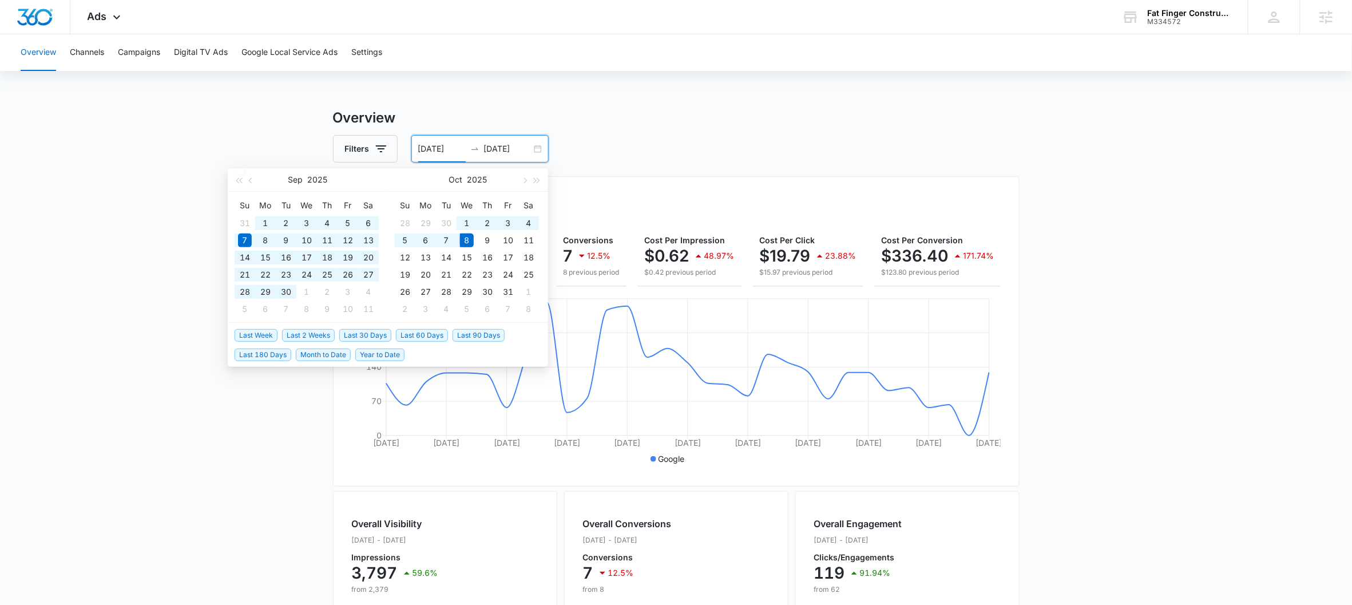
click at [465, 336] on span "Last 90 Days" at bounding box center [479, 335] width 52 height 13
type input "07/10/2025"
type input "10/08/2025"
